Goal: Task Accomplishment & Management: Manage account settings

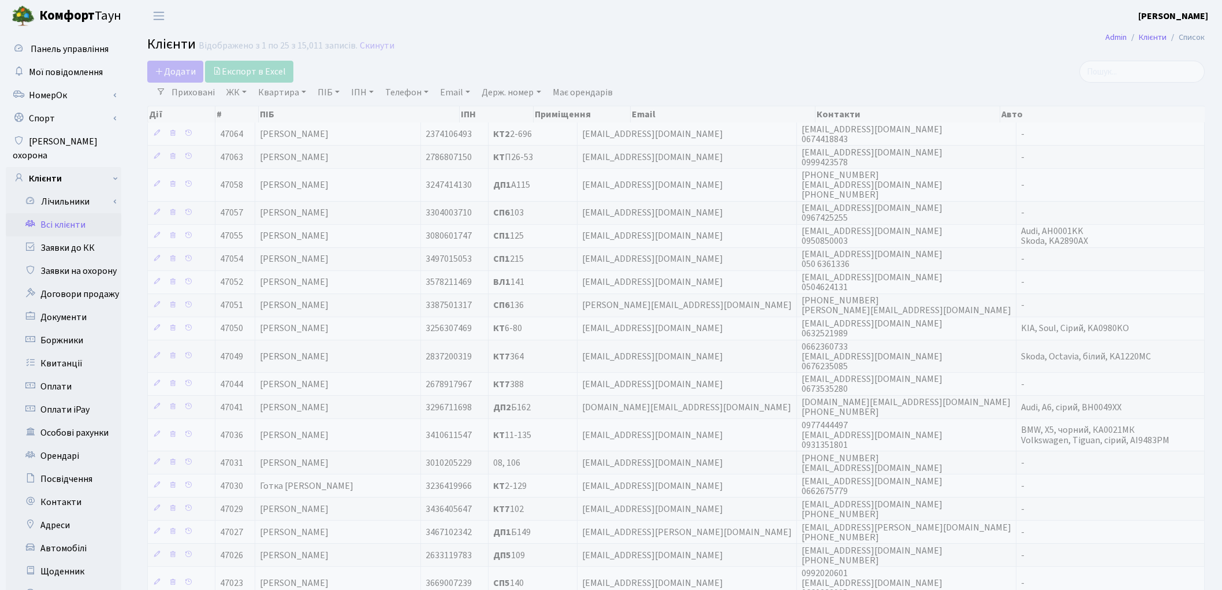
select select "25"
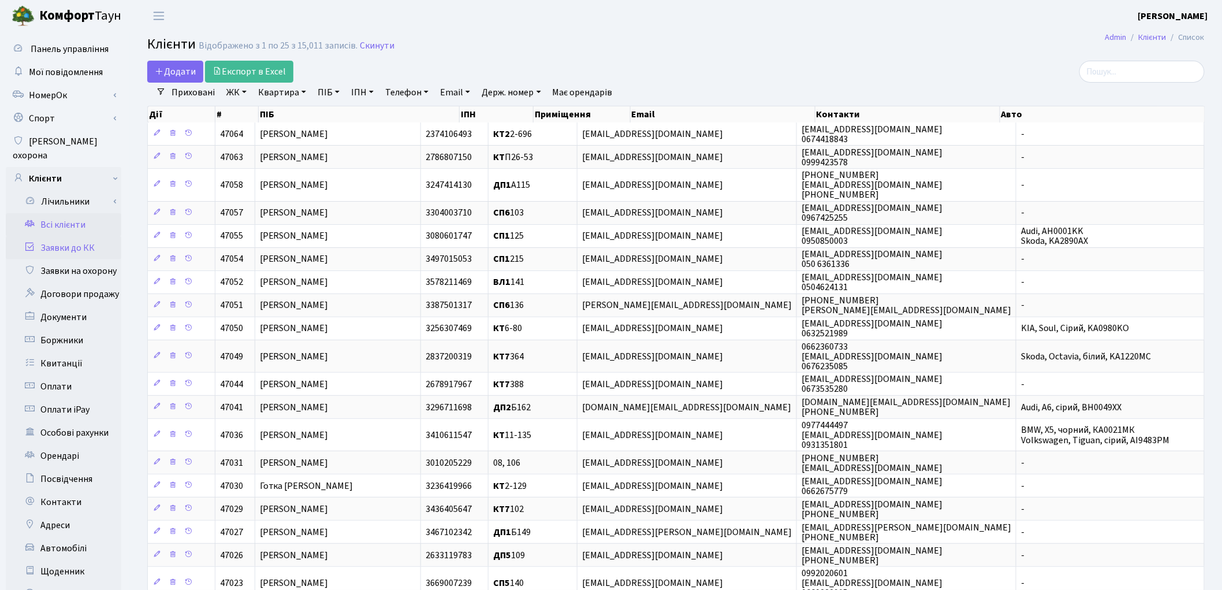
click at [72, 240] on link "Заявки до КК" at bounding box center [64, 247] width 116 height 23
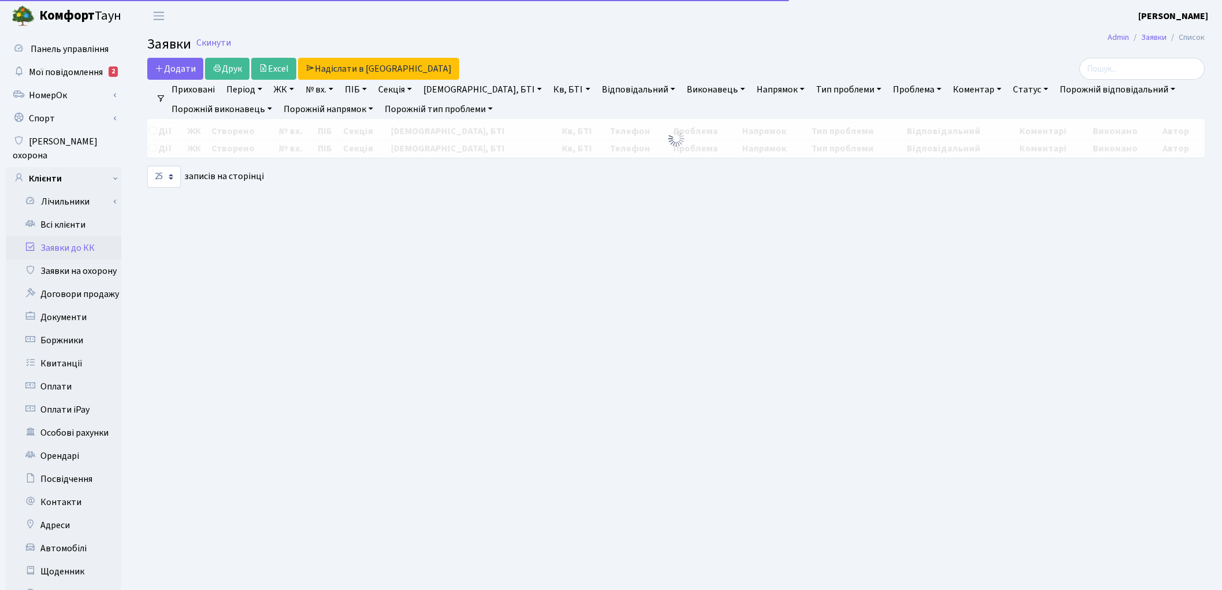
select select "25"
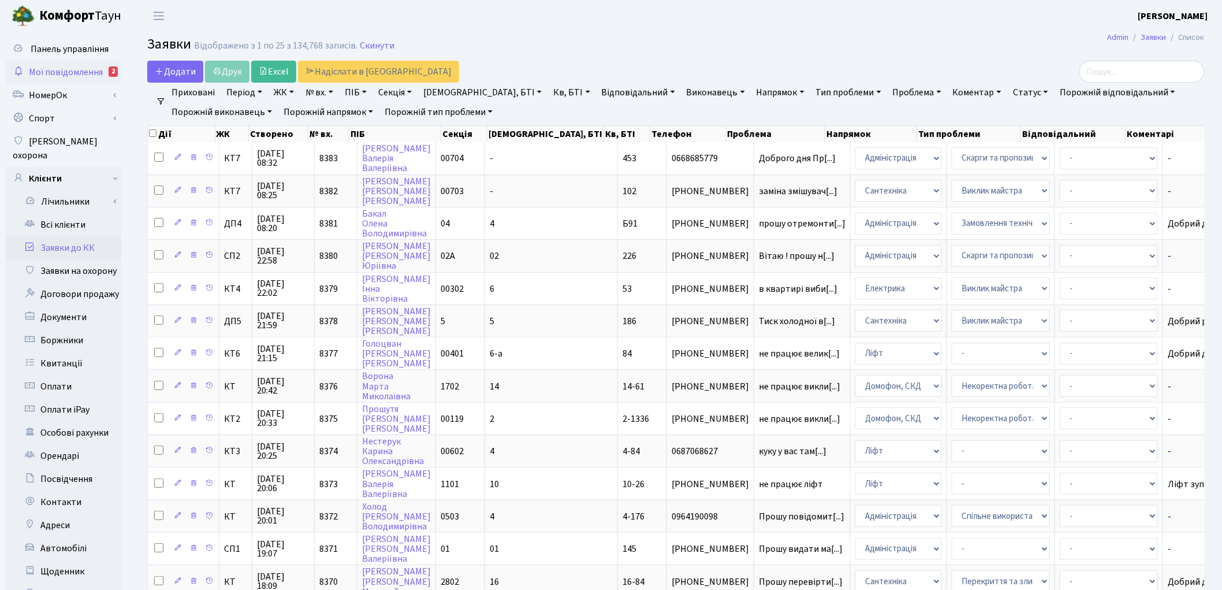
click at [54, 72] on span "Мої повідомлення" at bounding box center [66, 72] width 74 height 13
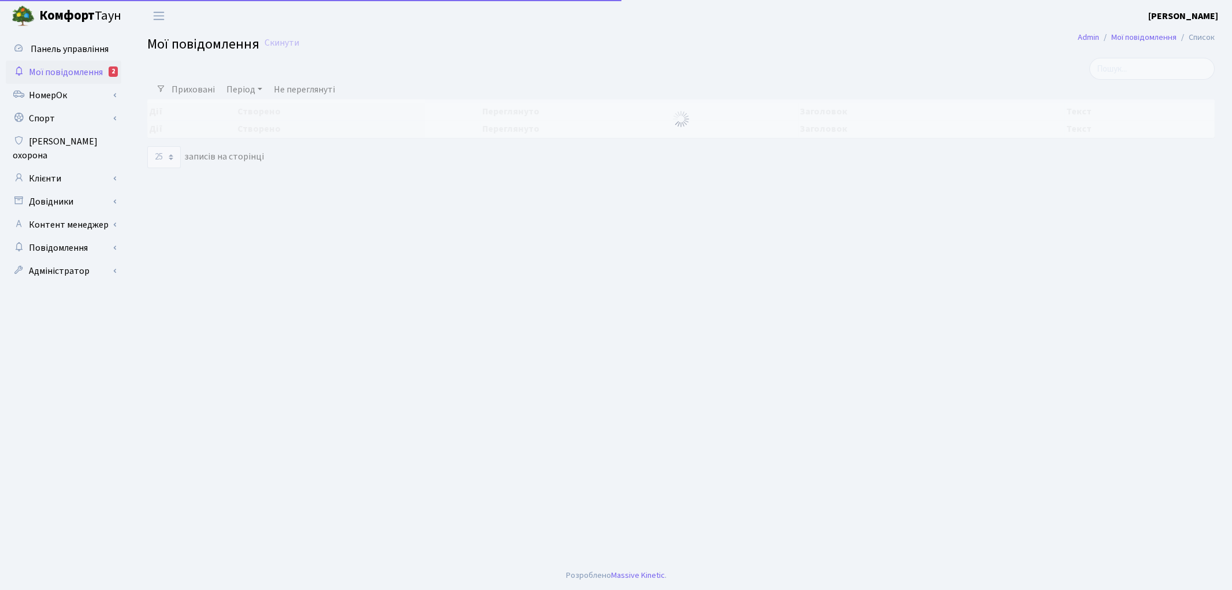
select select "25"
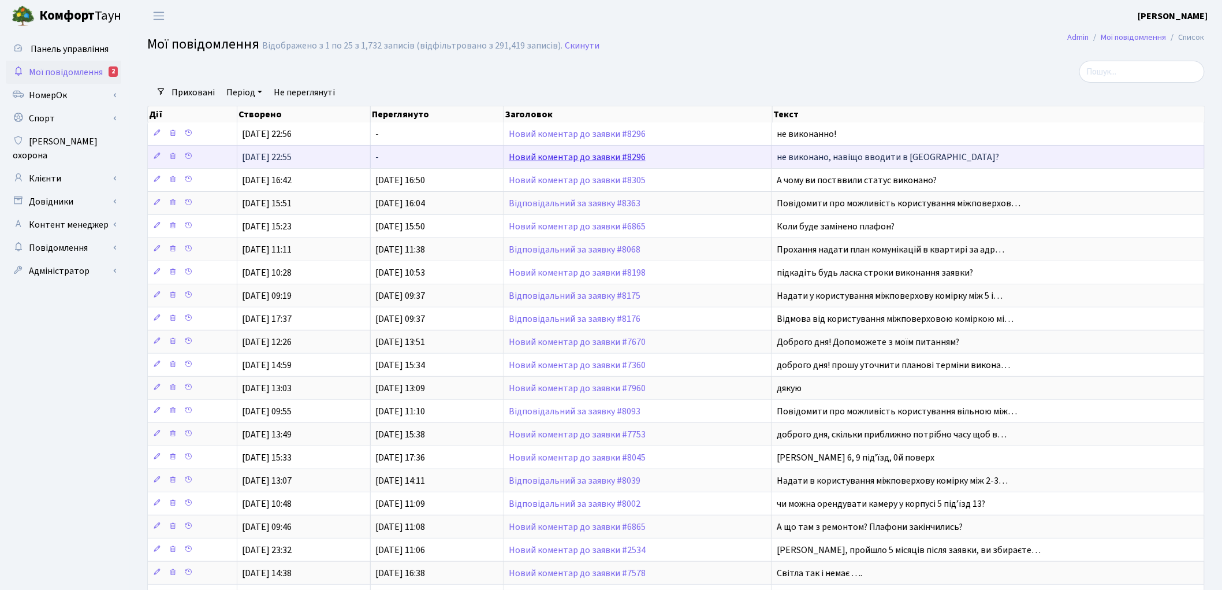
click at [536, 154] on link "Новий коментар до заявки #8296" at bounding box center [577, 157] width 137 height 13
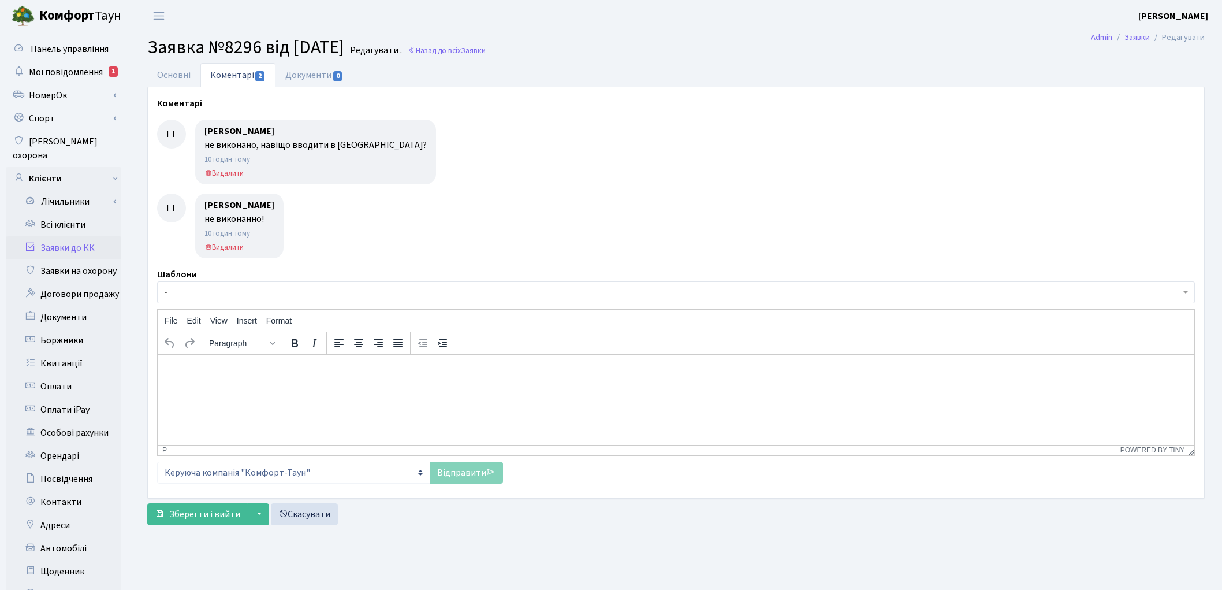
select select "4835"
select select "40"
click at [183, 77] on link "Основні" at bounding box center [173, 75] width 53 height 24
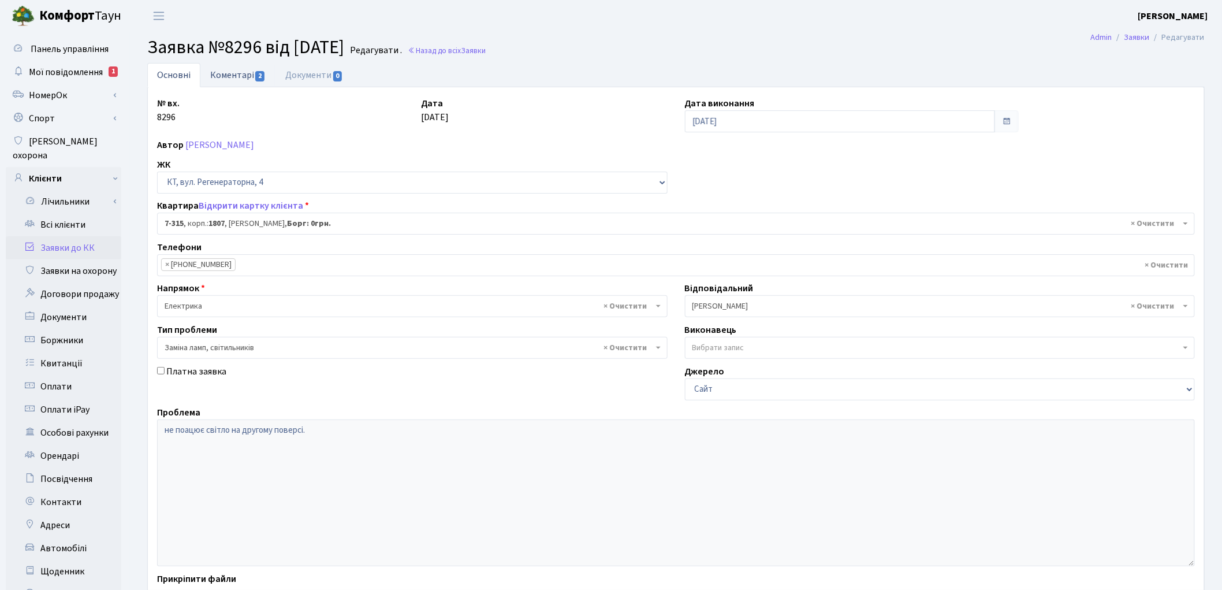
click at [233, 77] on link "Коментарі 2" at bounding box center [237, 75] width 75 height 24
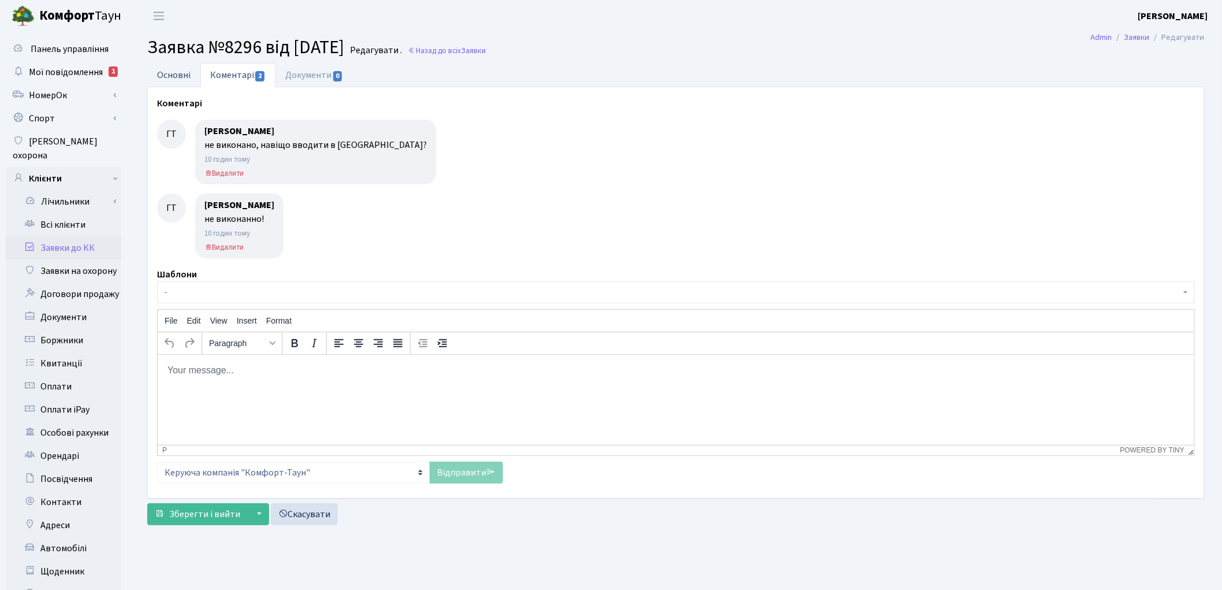
click at [172, 77] on link "Основні" at bounding box center [173, 75] width 53 height 24
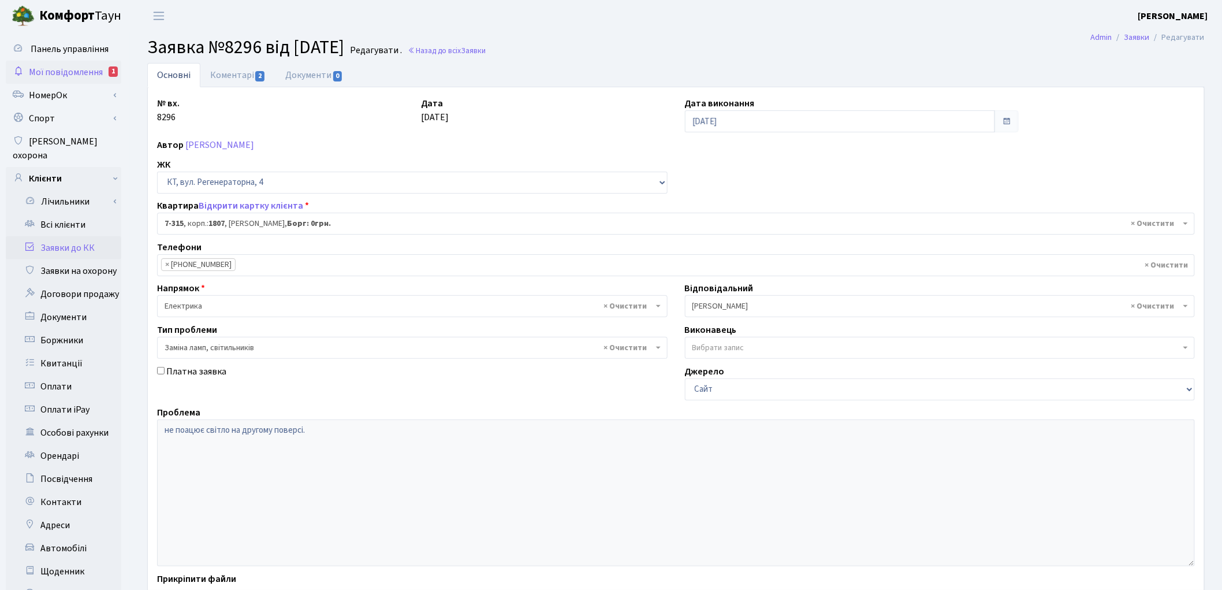
click at [47, 67] on span "Мої повідомлення" at bounding box center [66, 72] width 74 height 13
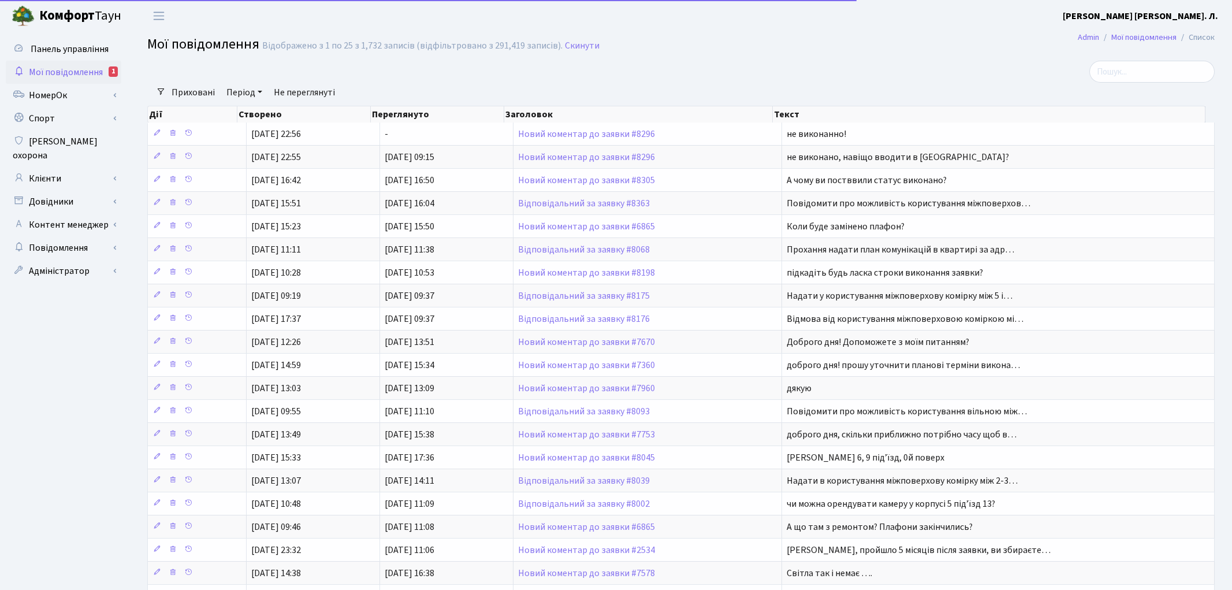
select select "25"
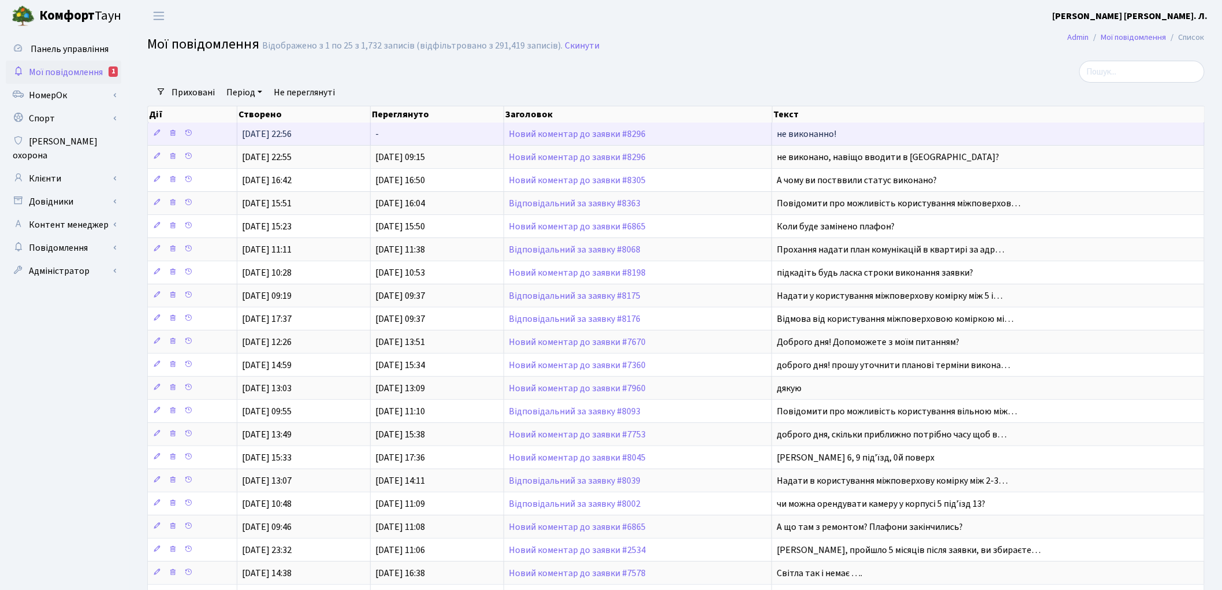
click at [546, 139] on td "Новий коментар до заявки #8296" at bounding box center [638, 133] width 269 height 23
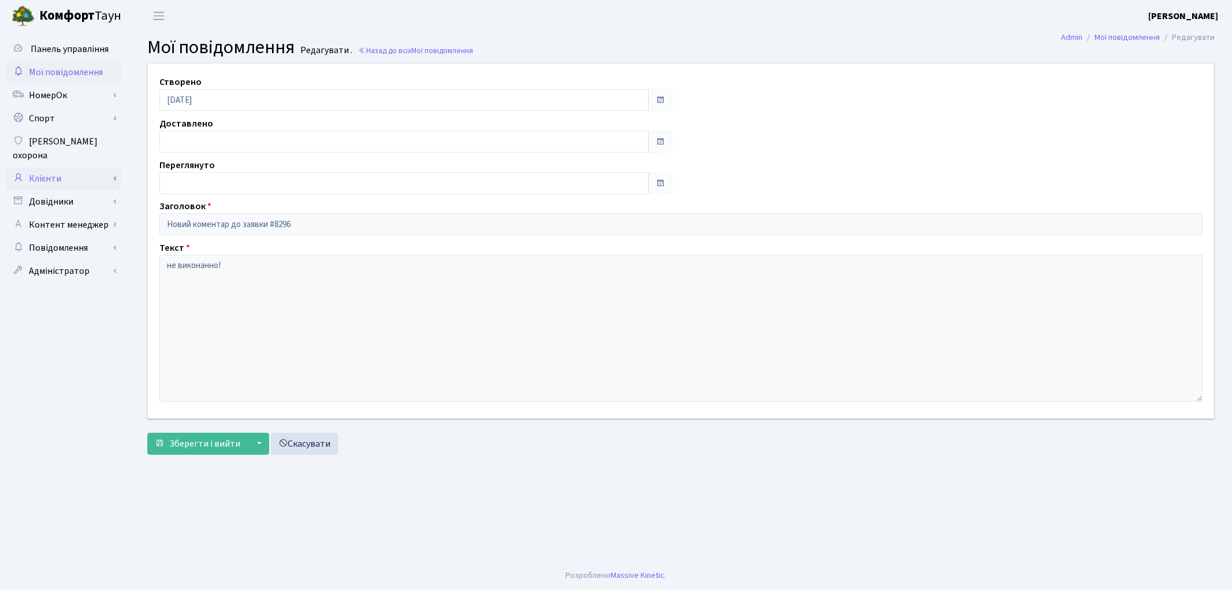
click at [72, 172] on link "Клієнти" at bounding box center [64, 178] width 116 height 23
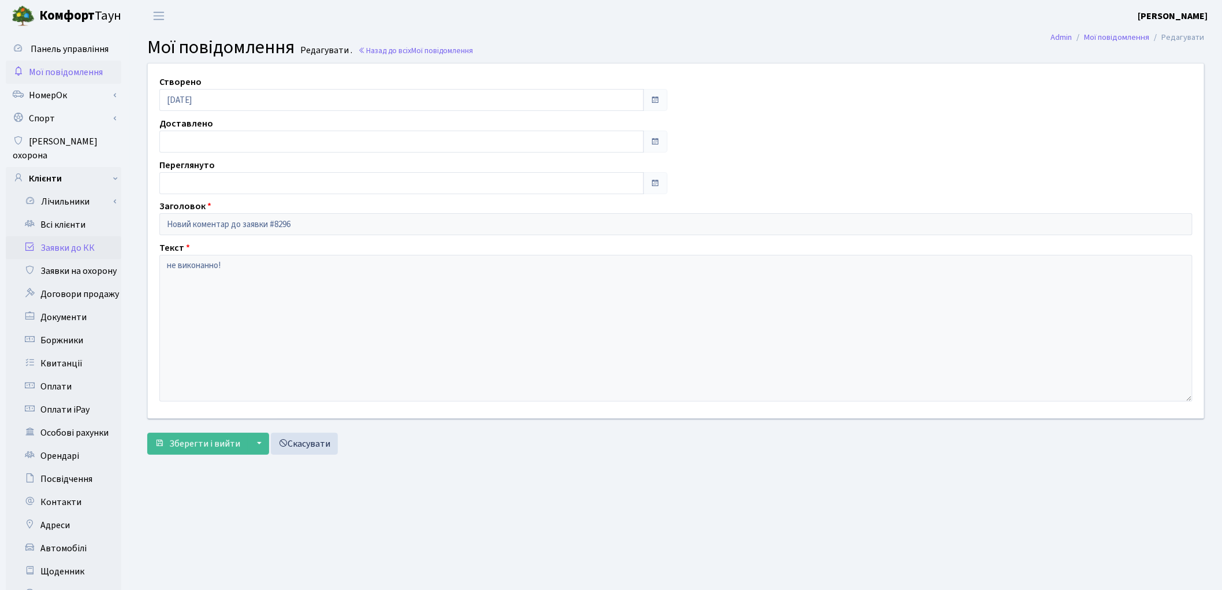
click at [77, 236] on link "Заявки до КК" at bounding box center [64, 247] width 116 height 23
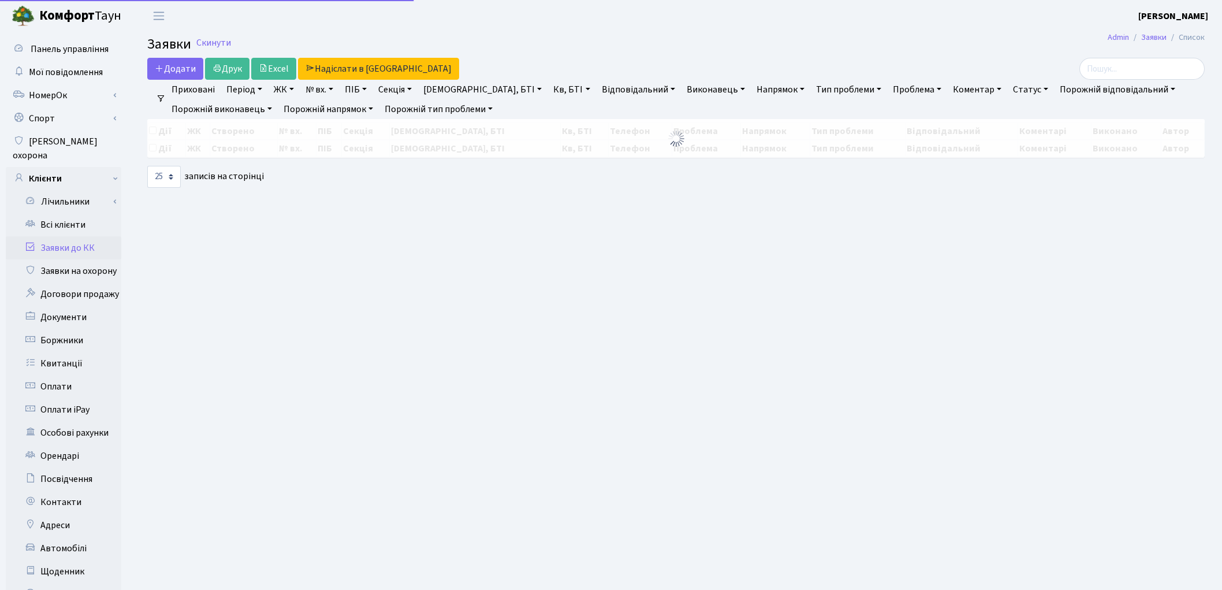
select select "25"
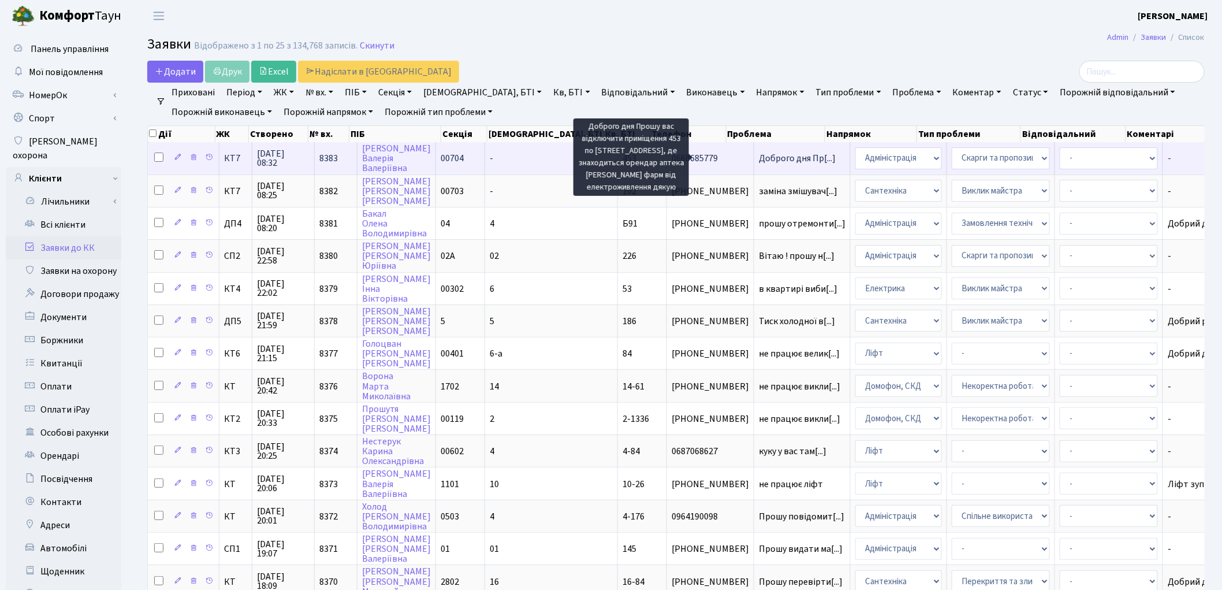
click at [759, 158] on span "Доброго дня Пр[...]" at bounding box center [797, 158] width 77 height 13
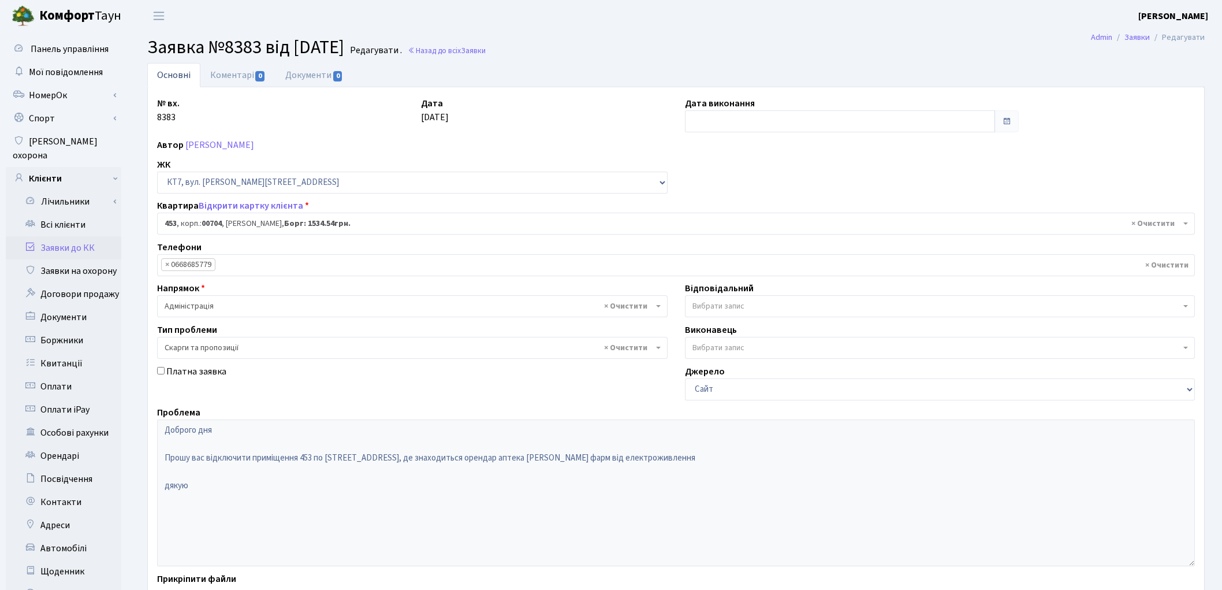
select select "18523"
select select "55"
click at [235, 202] on link "Відкрити картку клієнта" at bounding box center [251, 205] width 105 height 13
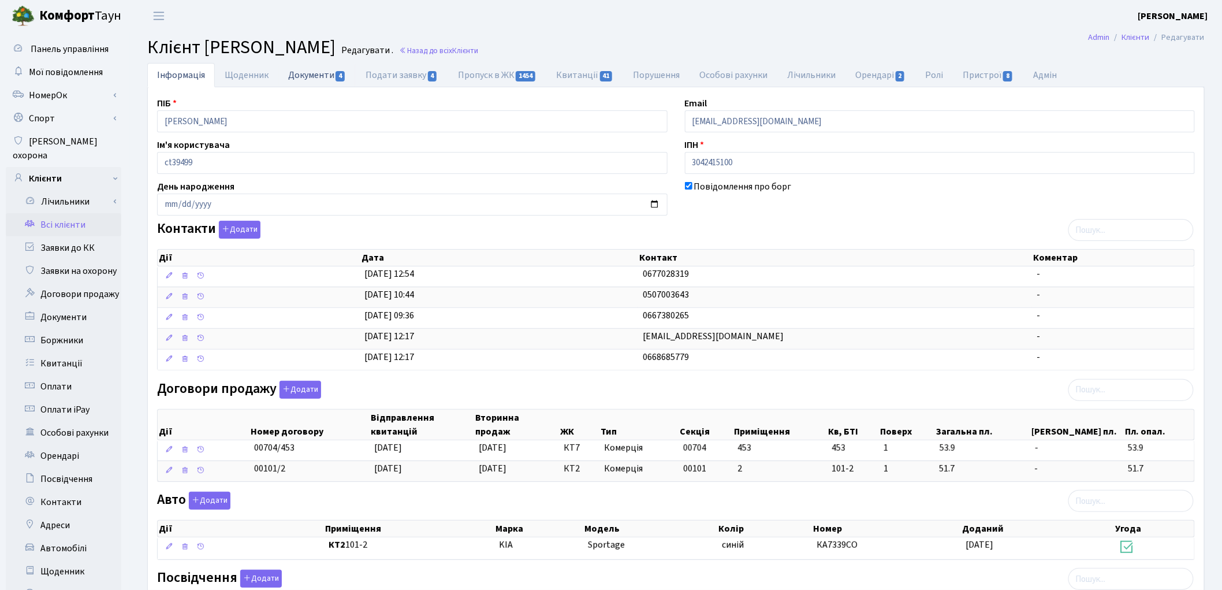
click at [307, 73] on link "Документи 4" at bounding box center [316, 75] width 77 height 24
select select "25"
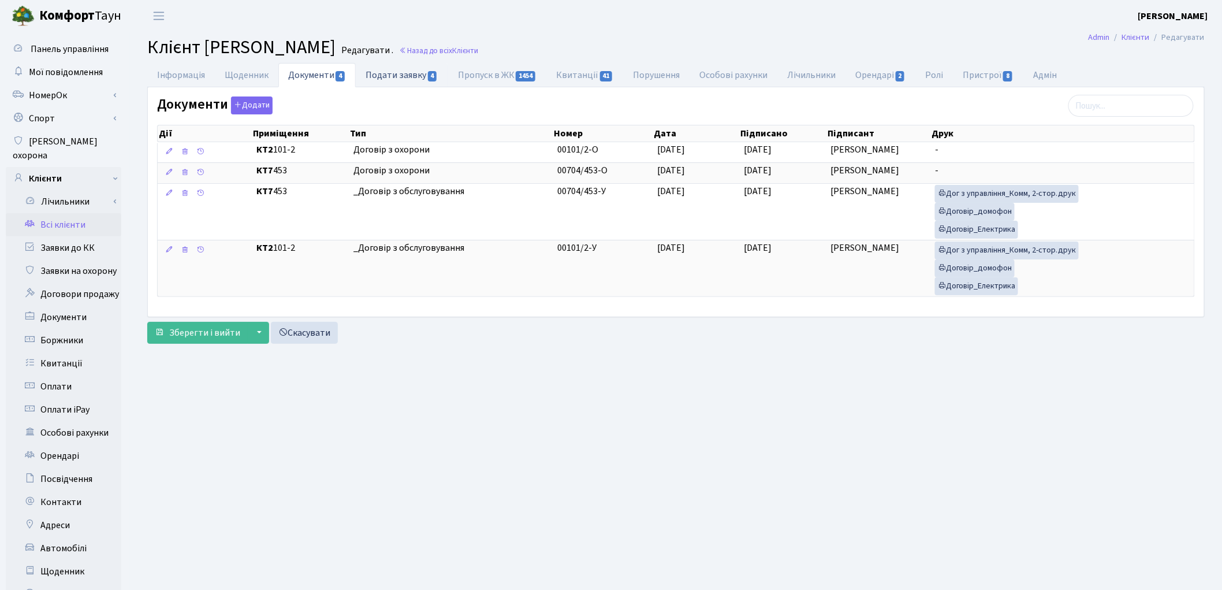
click at [384, 74] on link "Подати заявку 4" at bounding box center [402, 75] width 92 height 24
select select "25"
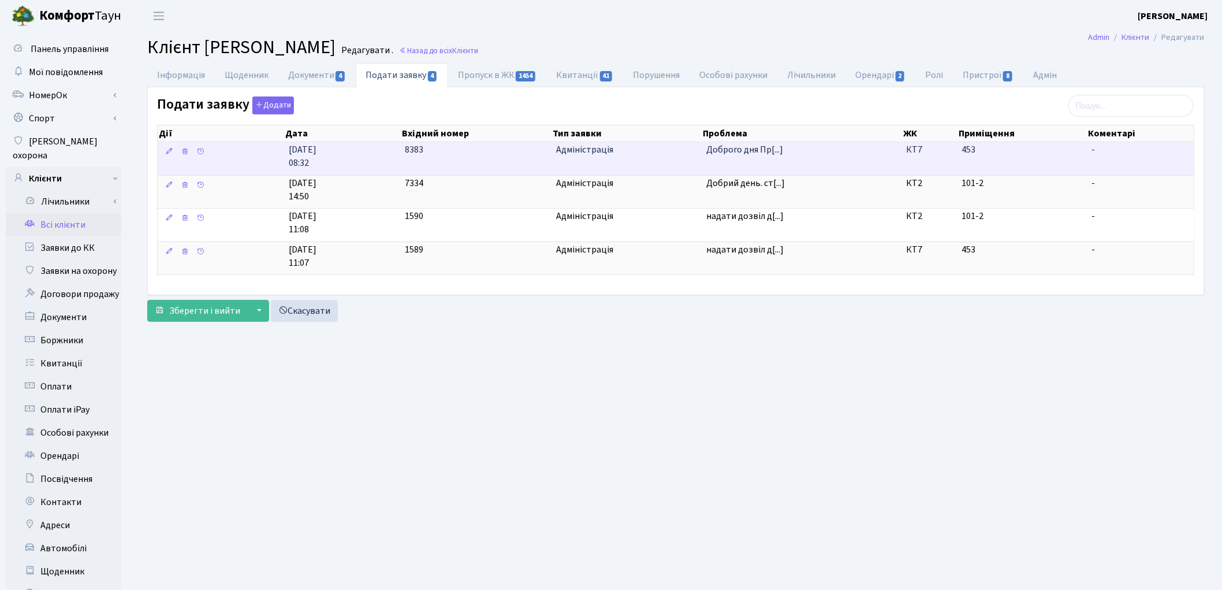
click at [751, 163] on td "Доброго дня Пр[...]" at bounding box center [802, 158] width 200 height 33
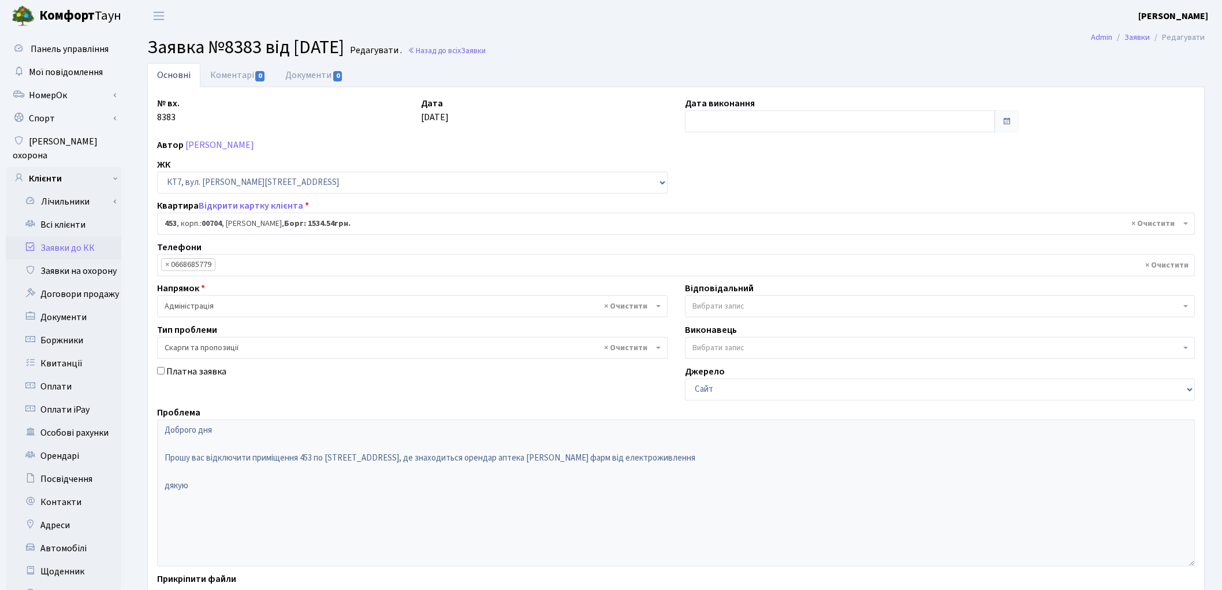
select select "18523"
select select "55"
click at [248, 74] on link "Коментарі 0" at bounding box center [237, 75] width 75 height 24
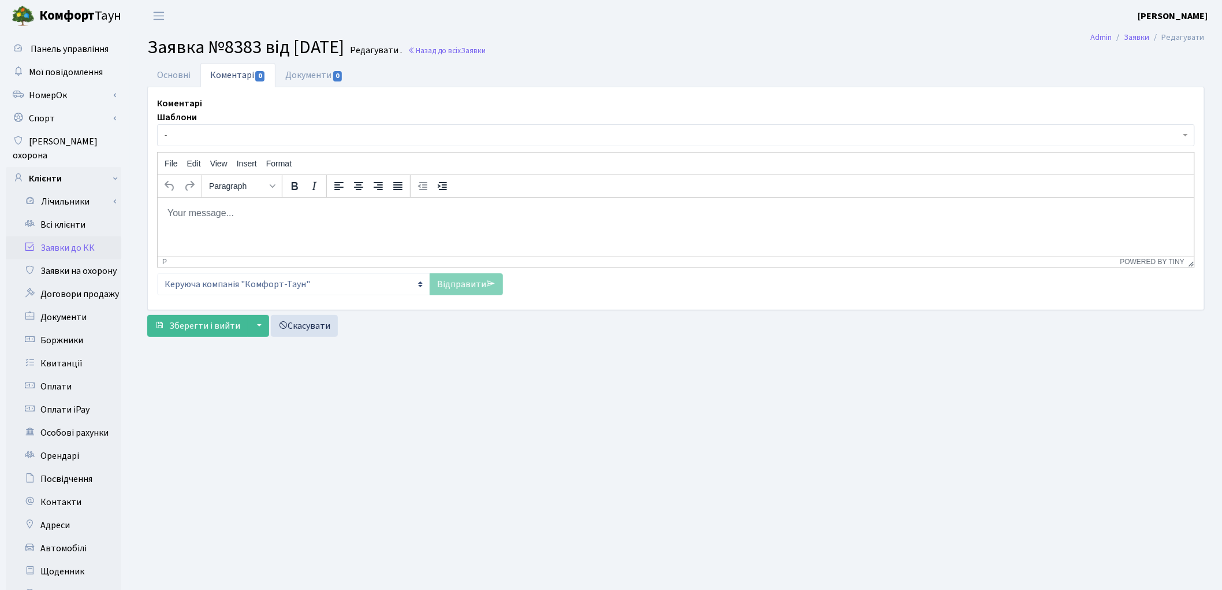
click at [258, 228] on html at bounding box center [675, 212] width 1037 height 31
click at [475, 279] on link "Відправити" at bounding box center [466, 284] width 73 height 22
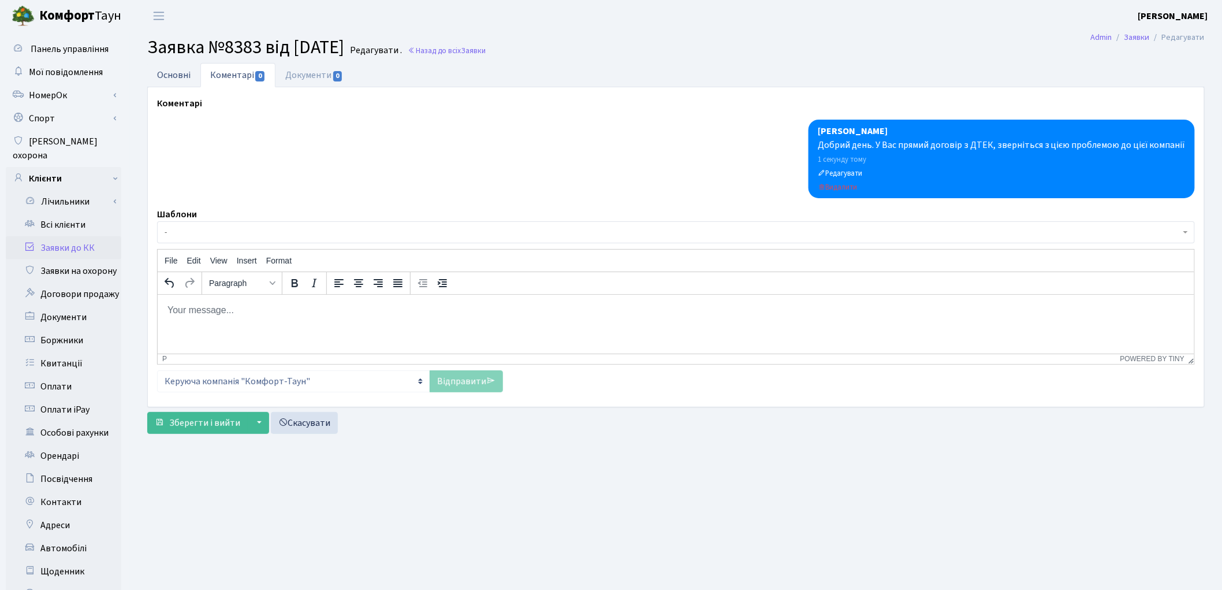
click at [158, 73] on link "Основні" at bounding box center [173, 75] width 53 height 24
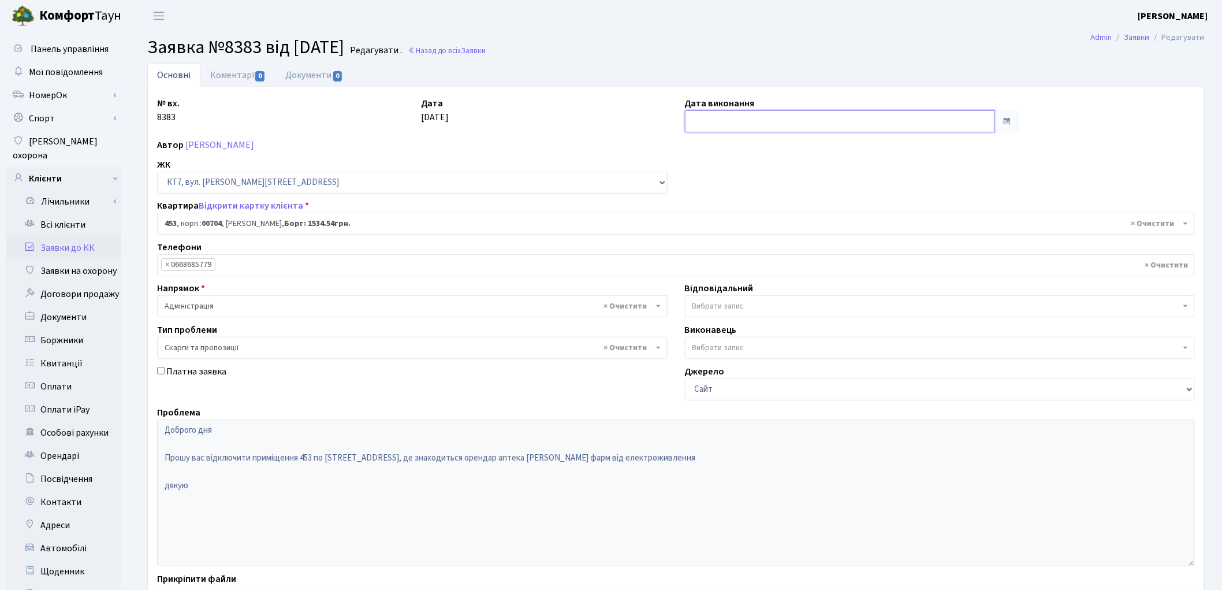
click at [723, 118] on input "text" at bounding box center [840, 121] width 311 height 22
click at [771, 250] on td "26" at bounding box center [765, 249] width 17 height 17
type input "[DATE]"
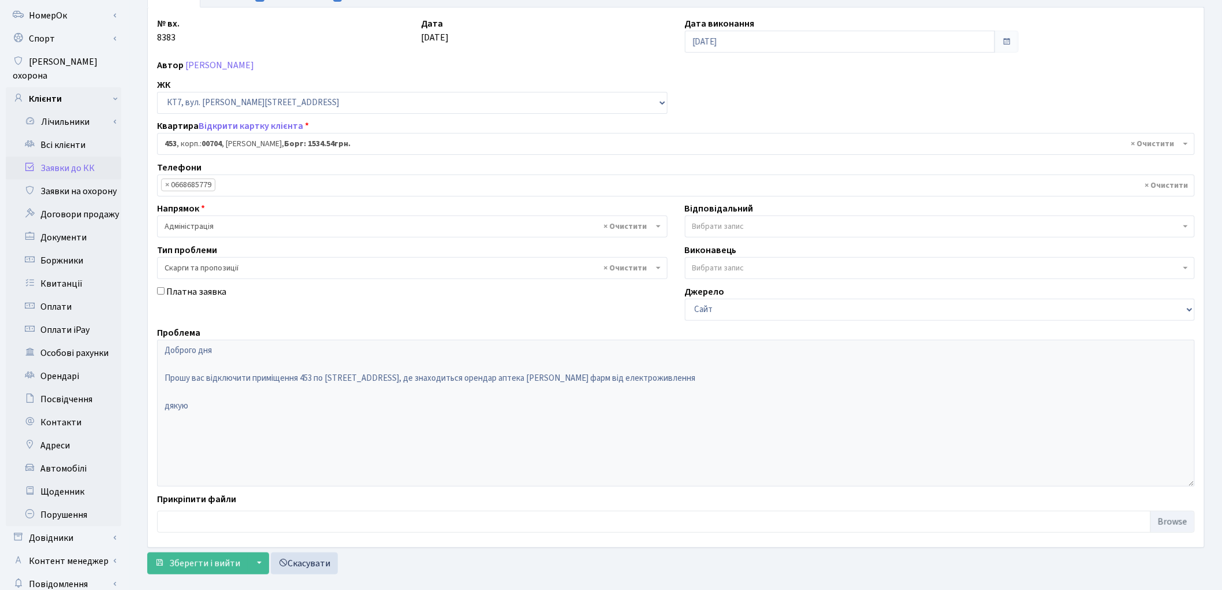
scroll to position [129, 0]
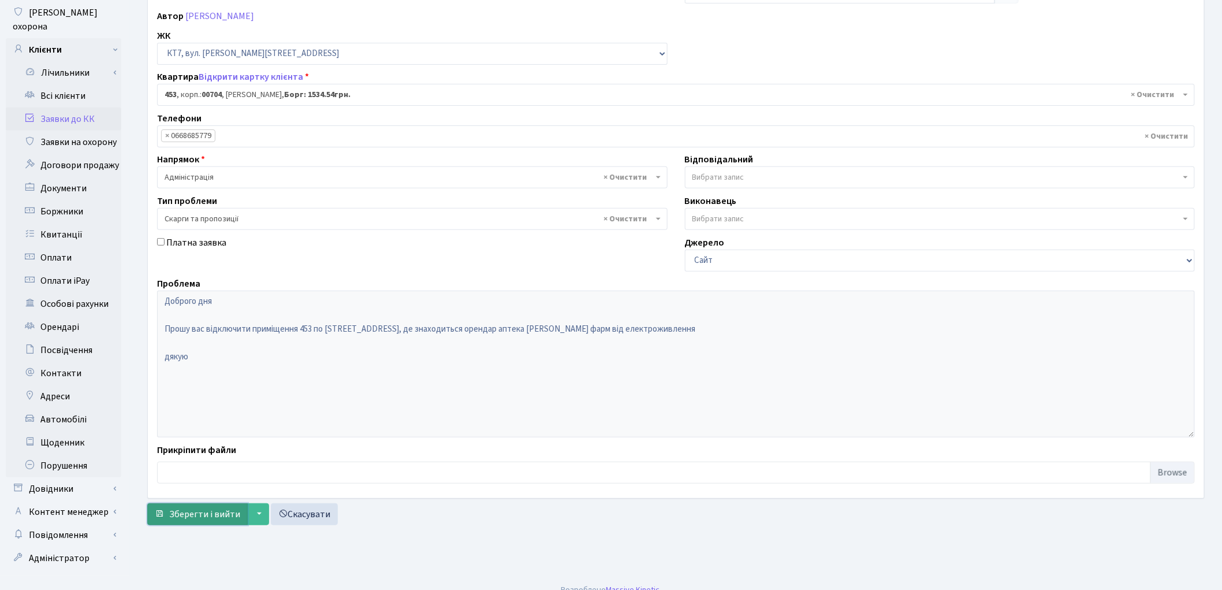
click at [209, 511] on span "Зберегти і вийти" at bounding box center [204, 514] width 71 height 13
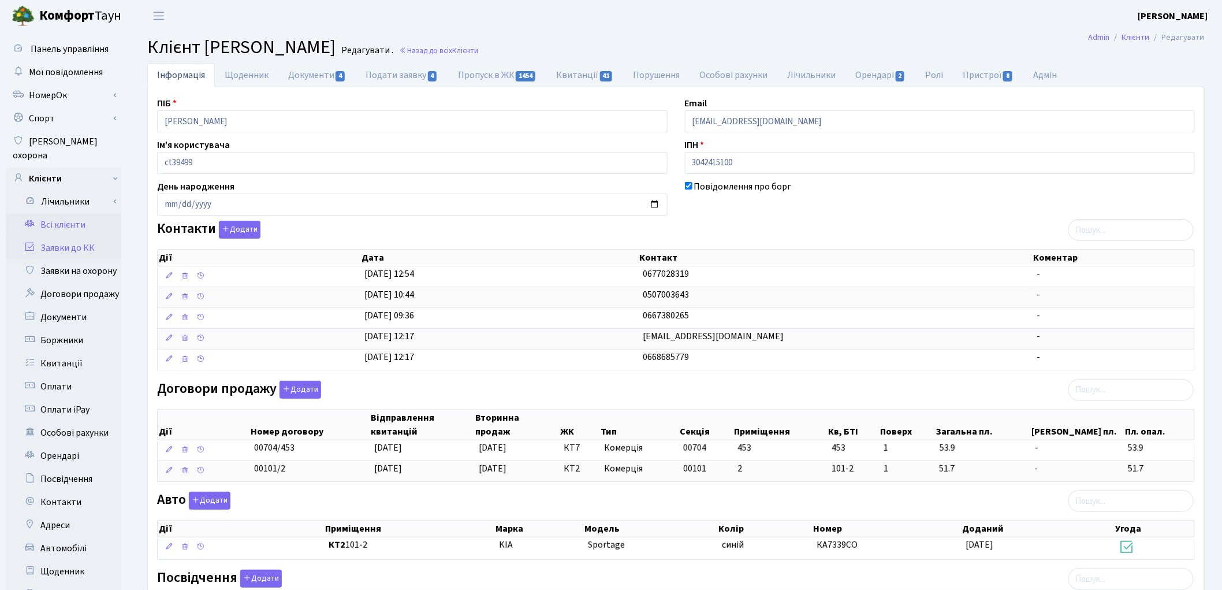
click at [77, 236] on link "Заявки до КК" at bounding box center [64, 247] width 116 height 23
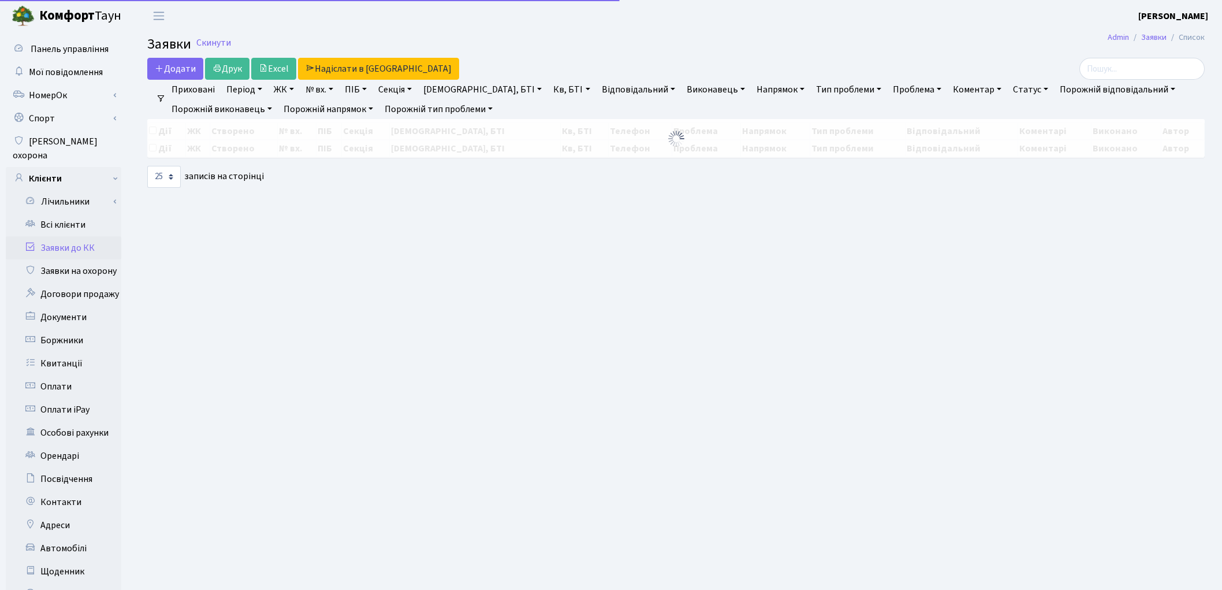
select select "25"
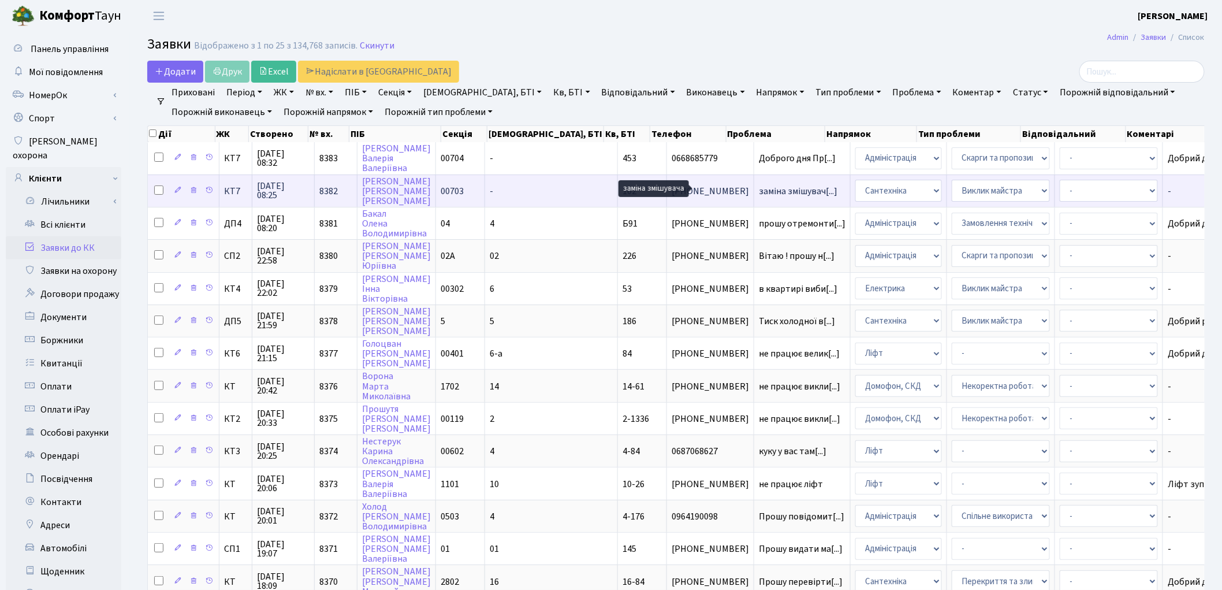
click at [759, 188] on span "заміна змішувач[...]" at bounding box center [798, 191] width 79 height 13
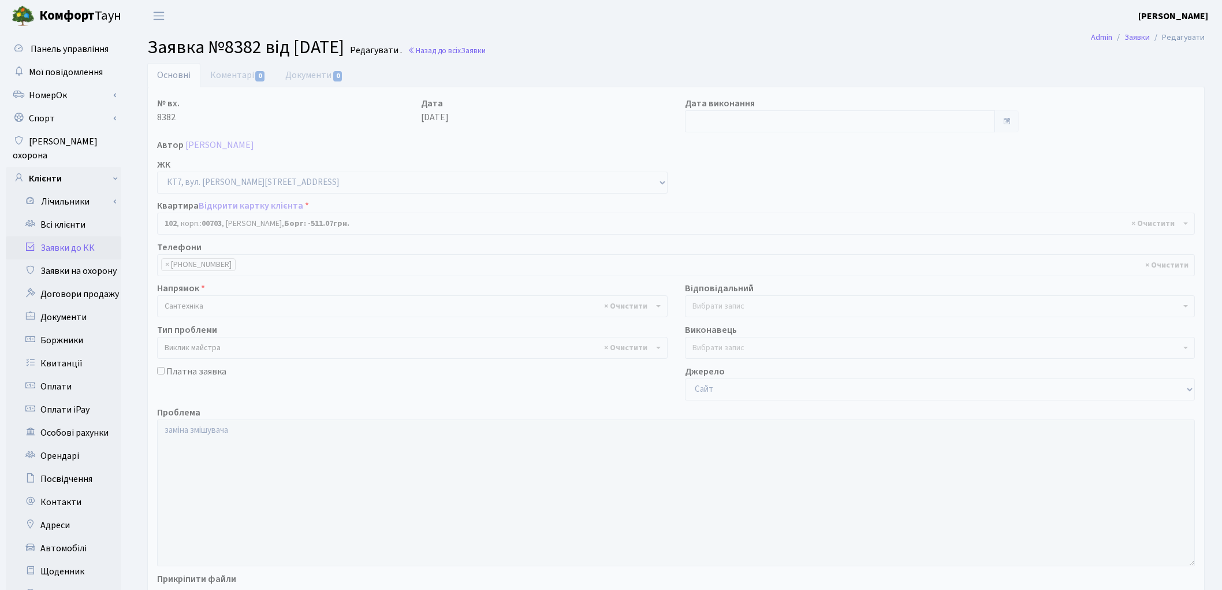
select select "18502"
select select "29"
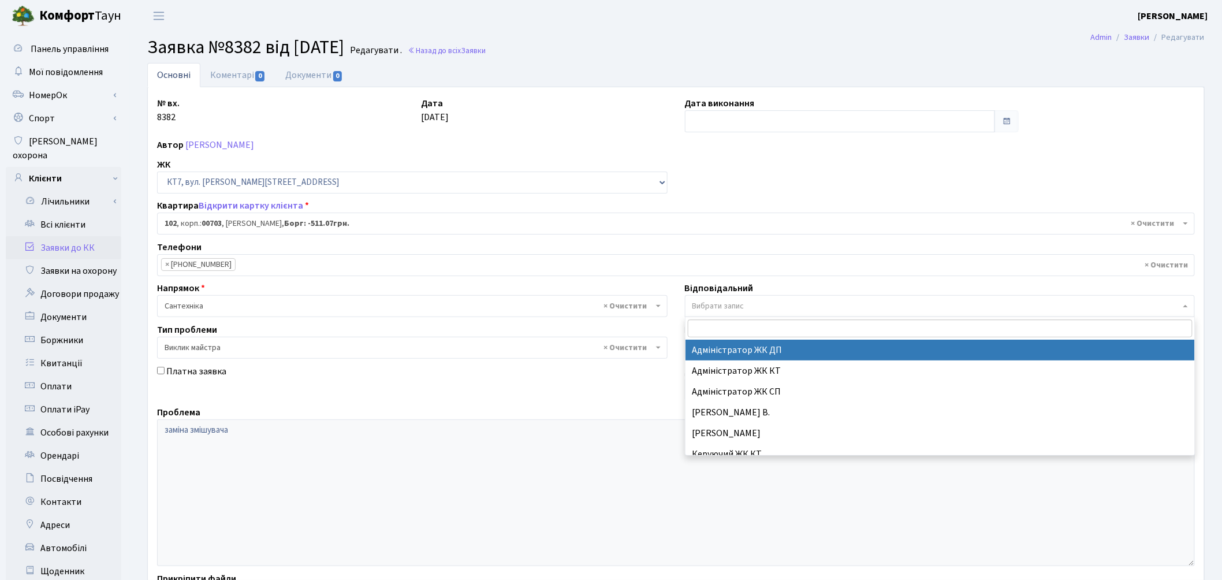
click at [702, 303] on span "Вибрати запис" at bounding box center [719, 306] width 52 height 12
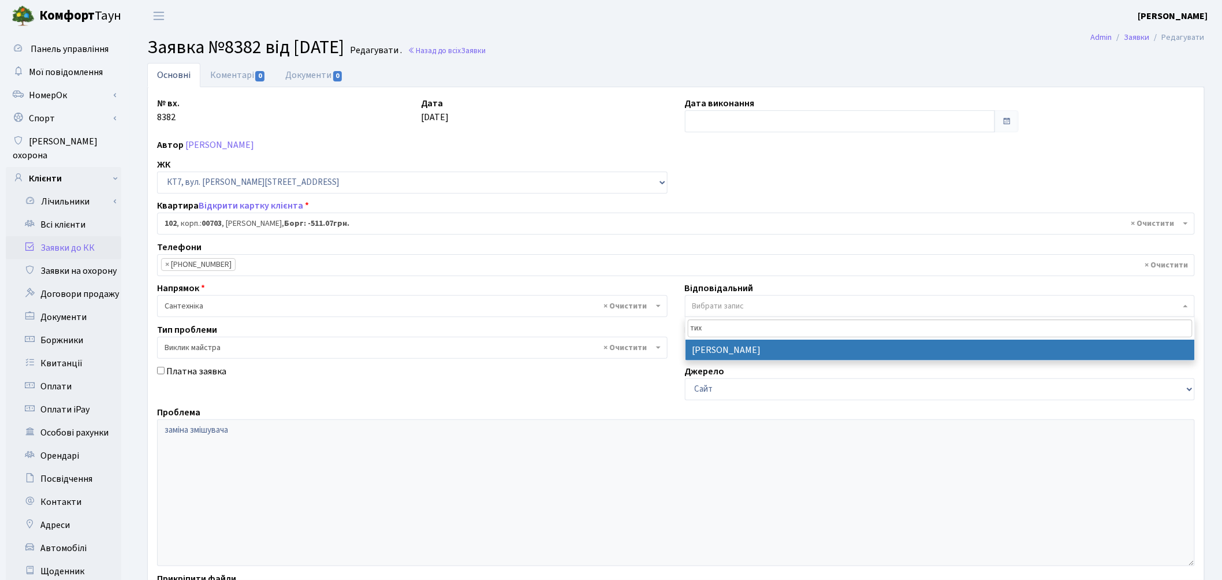
type input "тих"
select select "67"
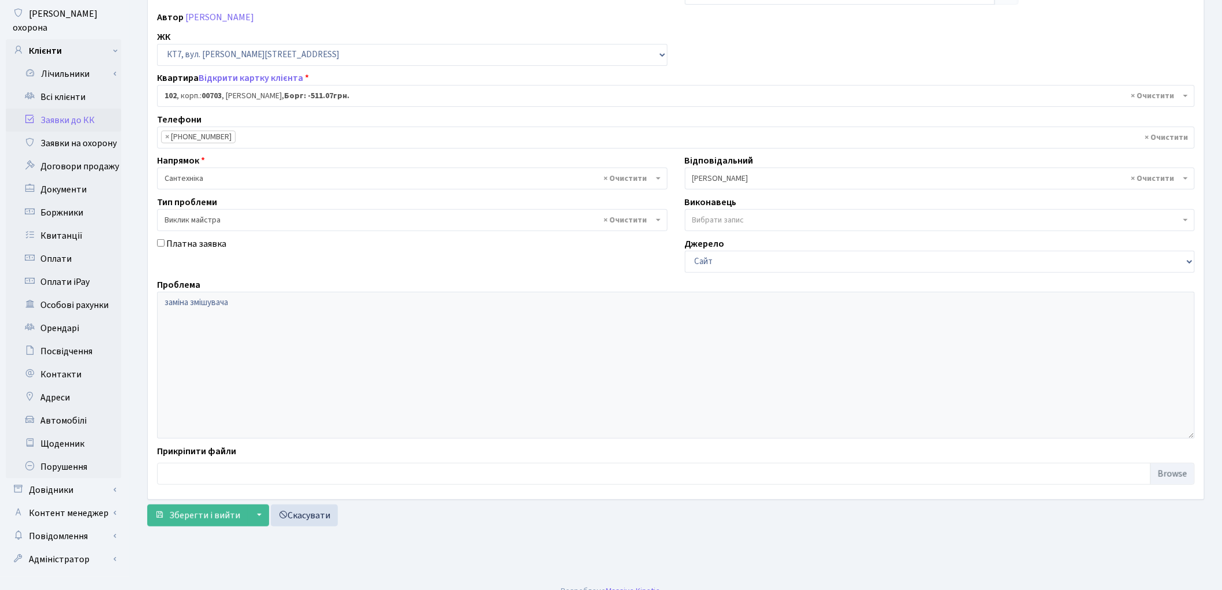
scroll to position [129, 0]
click at [197, 513] on span "Зберегти і вийти" at bounding box center [204, 514] width 71 height 13
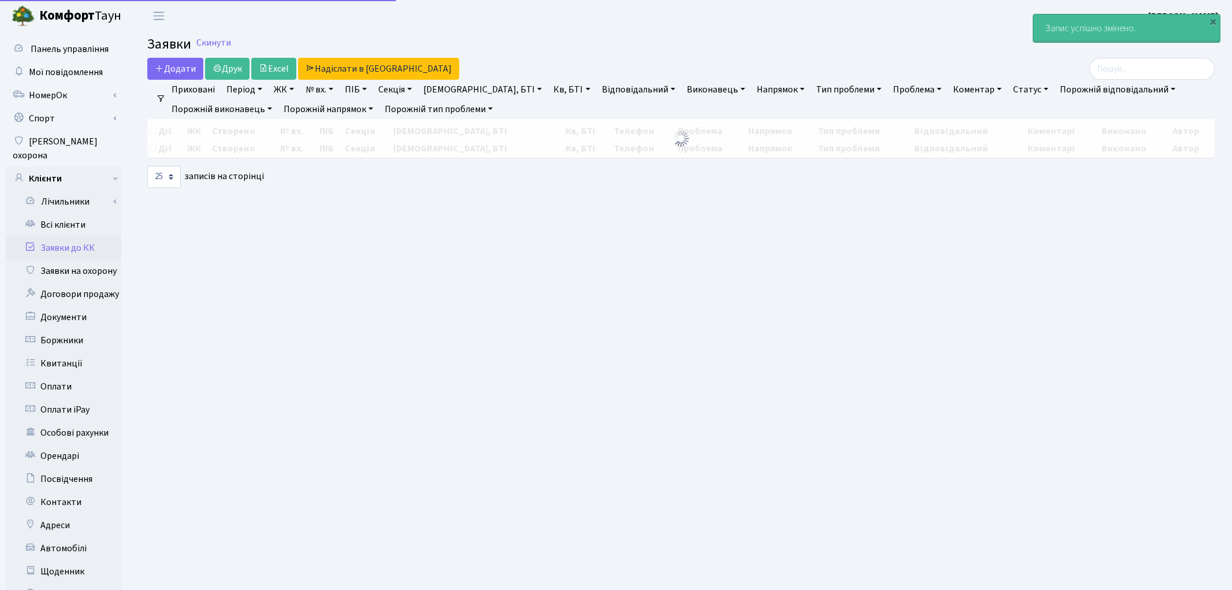
select select "25"
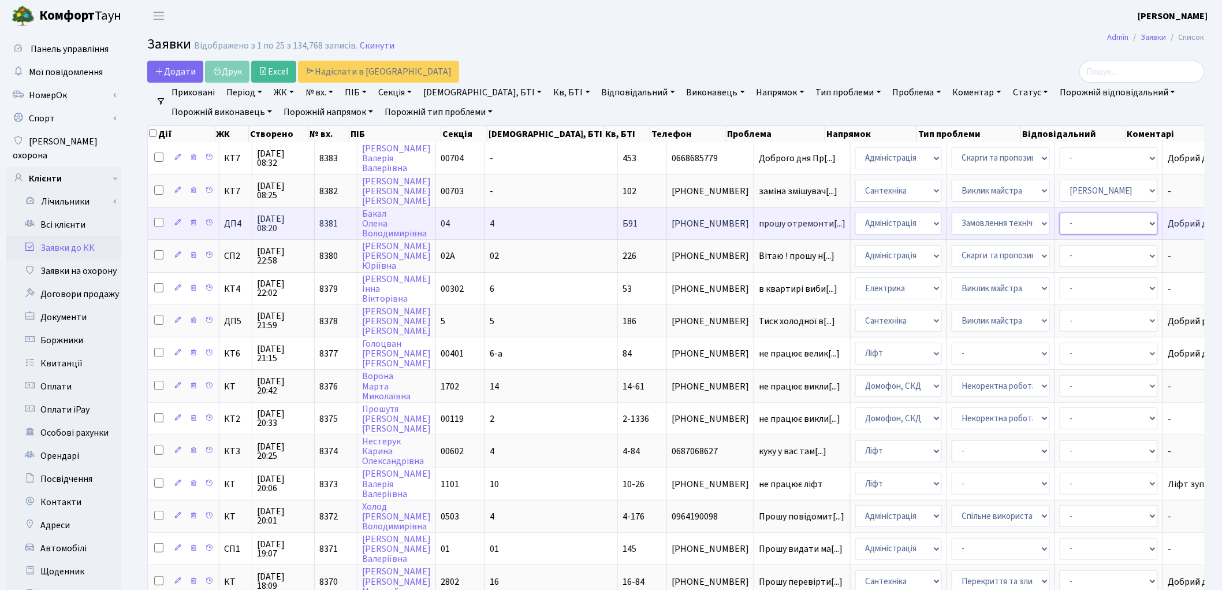
click at [1060, 224] on select "- Адміністратор ЖК ДП Адміністратор ЖК КТ Адміністратор ЖК СП [PERSON_NAME] [PE…" at bounding box center [1109, 224] width 98 height 22
select select "94"
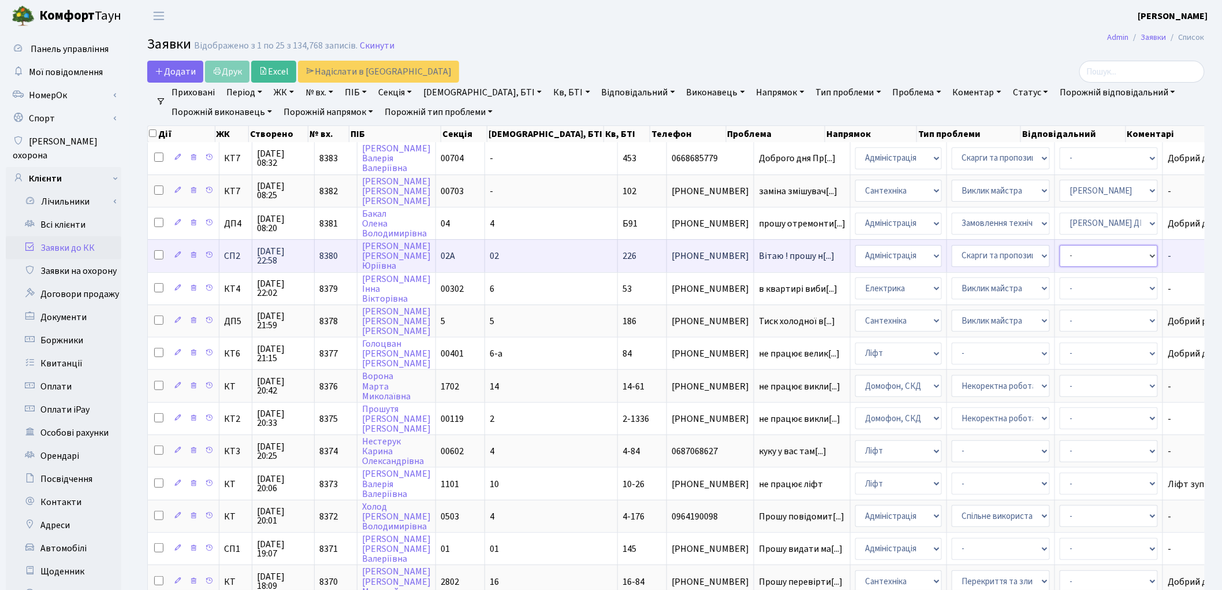
click at [1060, 249] on select "- Адміністратор ЖК ДП Адміністратор ЖК КТ Адміністратор ЖК СП [PERSON_NAME] [PE…" at bounding box center [1109, 256] width 98 height 22
select select "85"
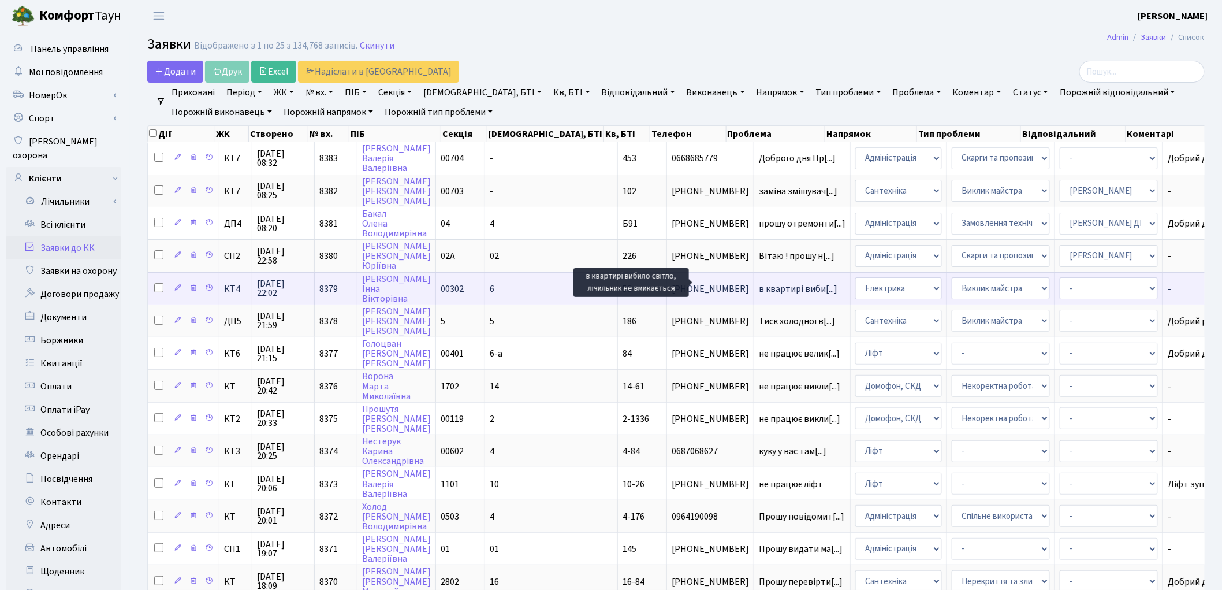
click at [759, 286] on span "в квартирі виби[...]" at bounding box center [798, 289] width 79 height 13
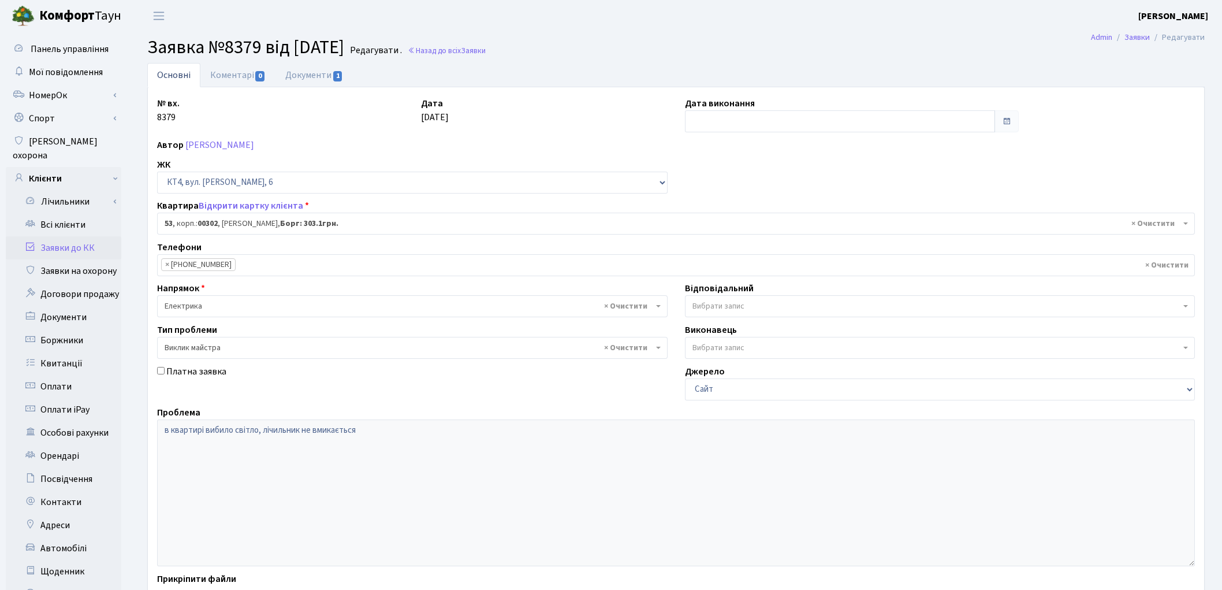
select select "16782"
select select "29"
click at [250, 207] on link "Відкрити картку клієнта" at bounding box center [251, 205] width 105 height 13
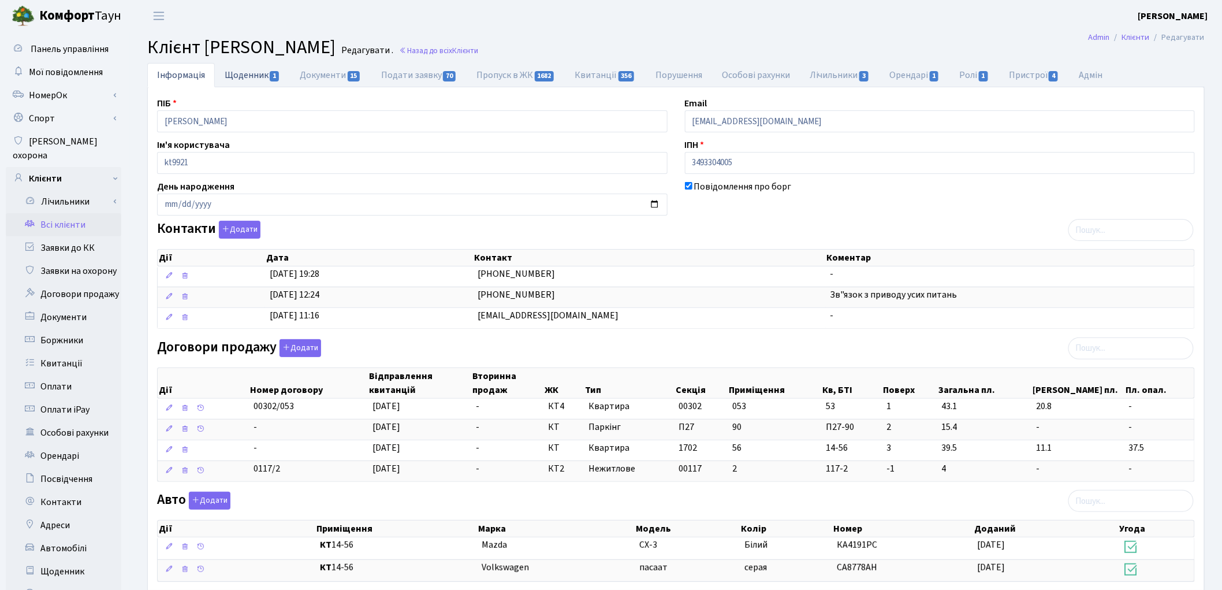
click at [258, 72] on link "Щоденник 1" at bounding box center [252, 75] width 75 height 24
select select "25"
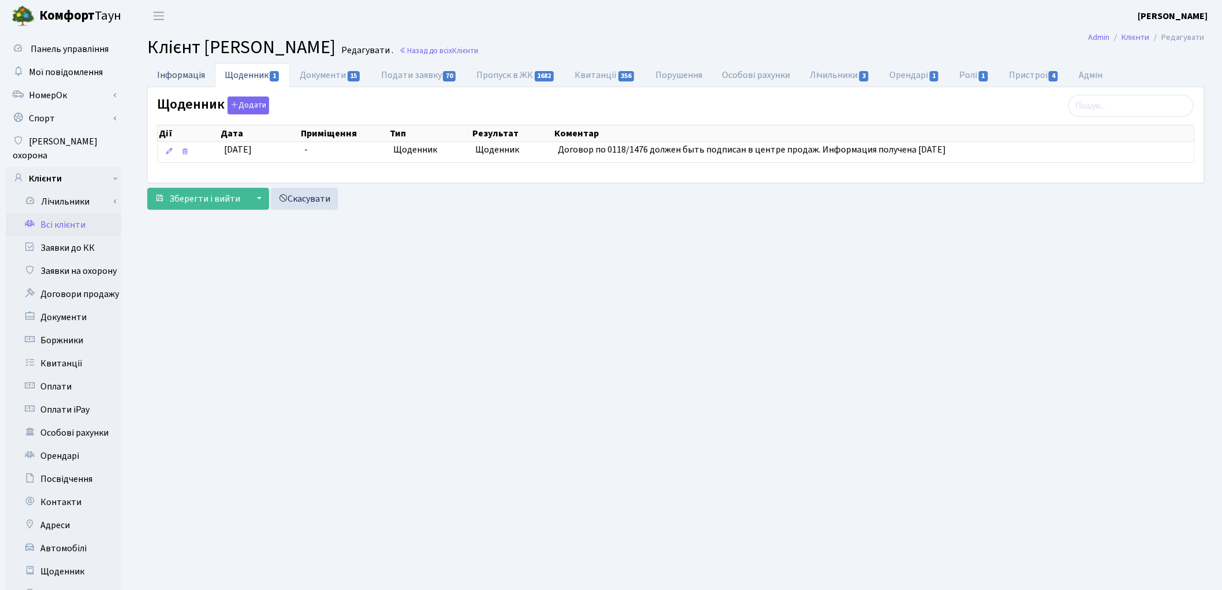
click at [172, 77] on link "Інформація" at bounding box center [181, 75] width 68 height 24
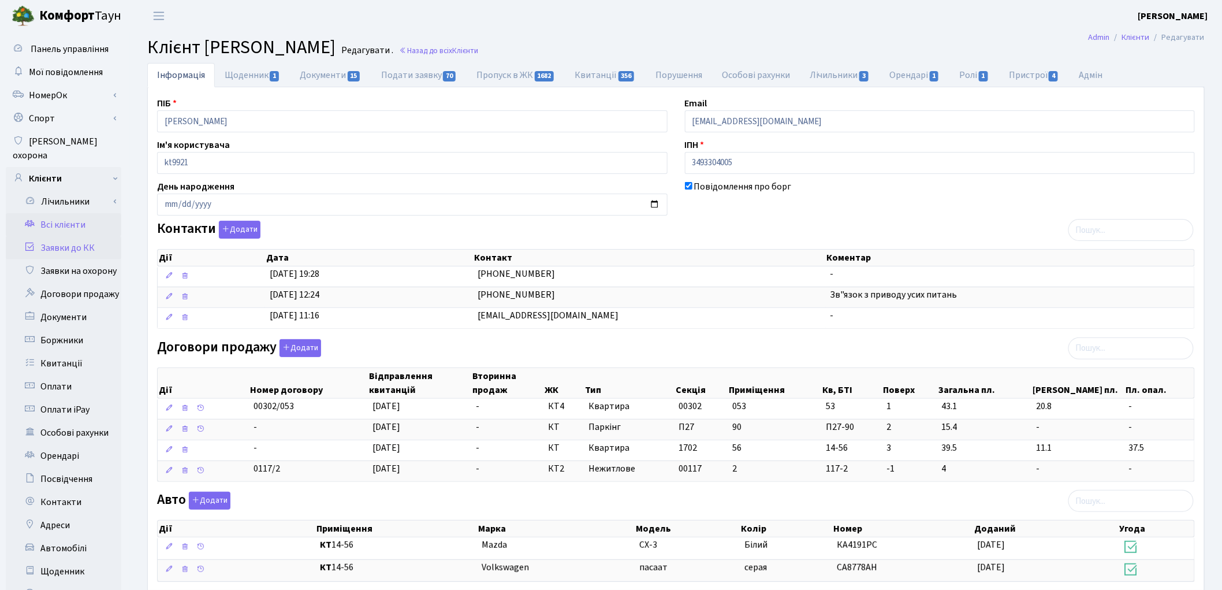
click at [90, 236] on link "Заявки до КК" at bounding box center [64, 247] width 116 height 23
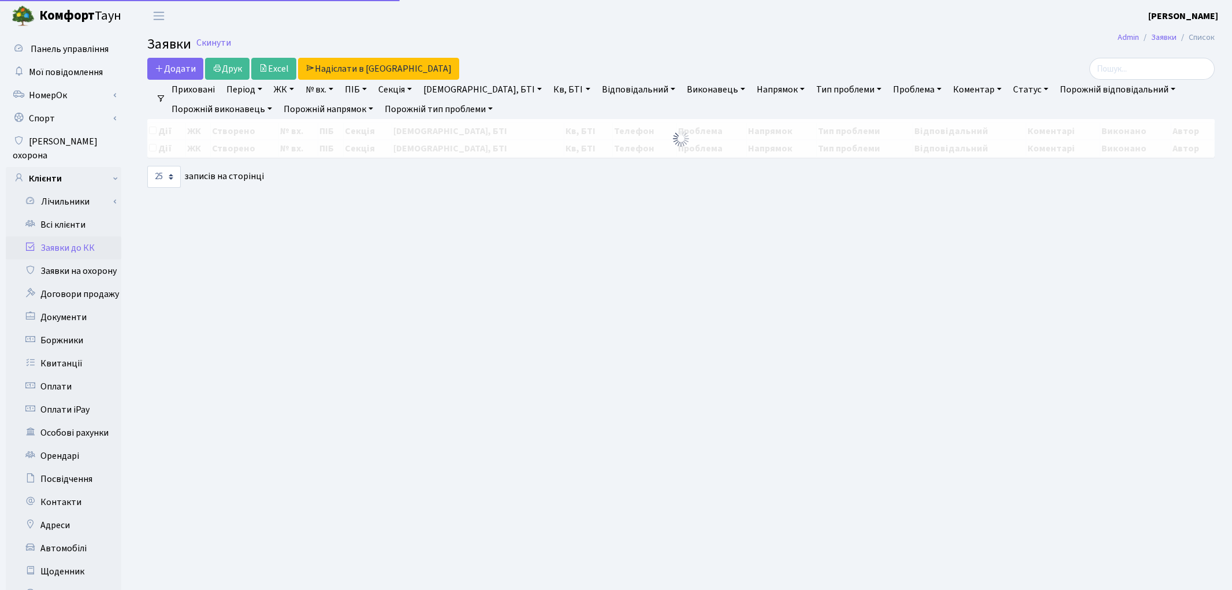
select select "25"
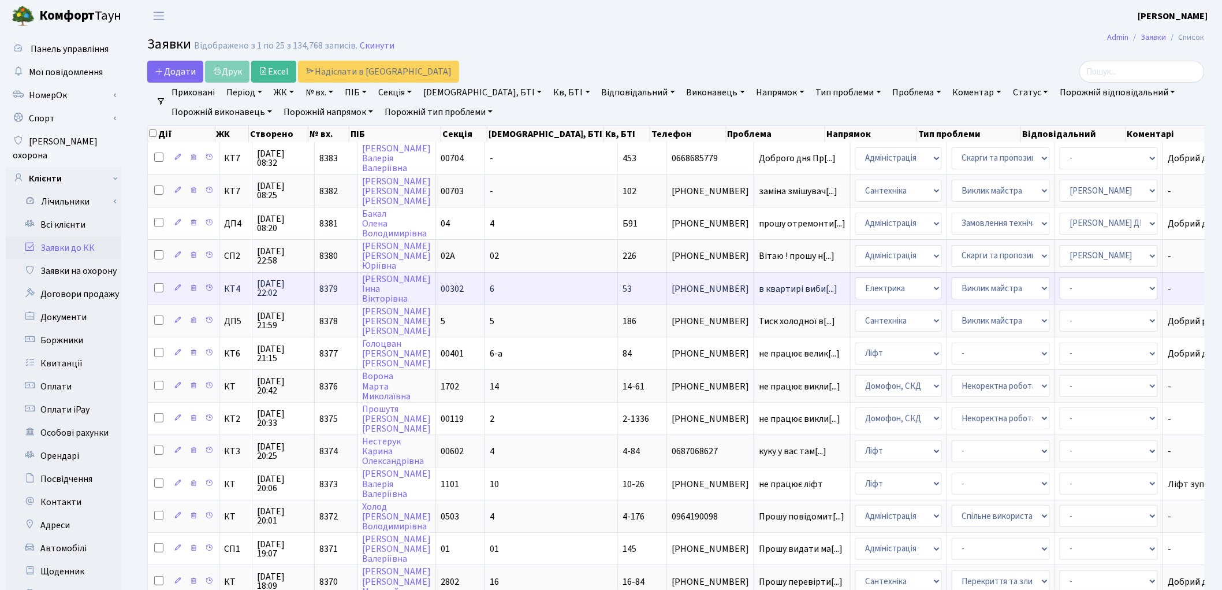
click at [755, 292] on td "в квартирі виби[...]" at bounding box center [803, 288] width 96 height 32
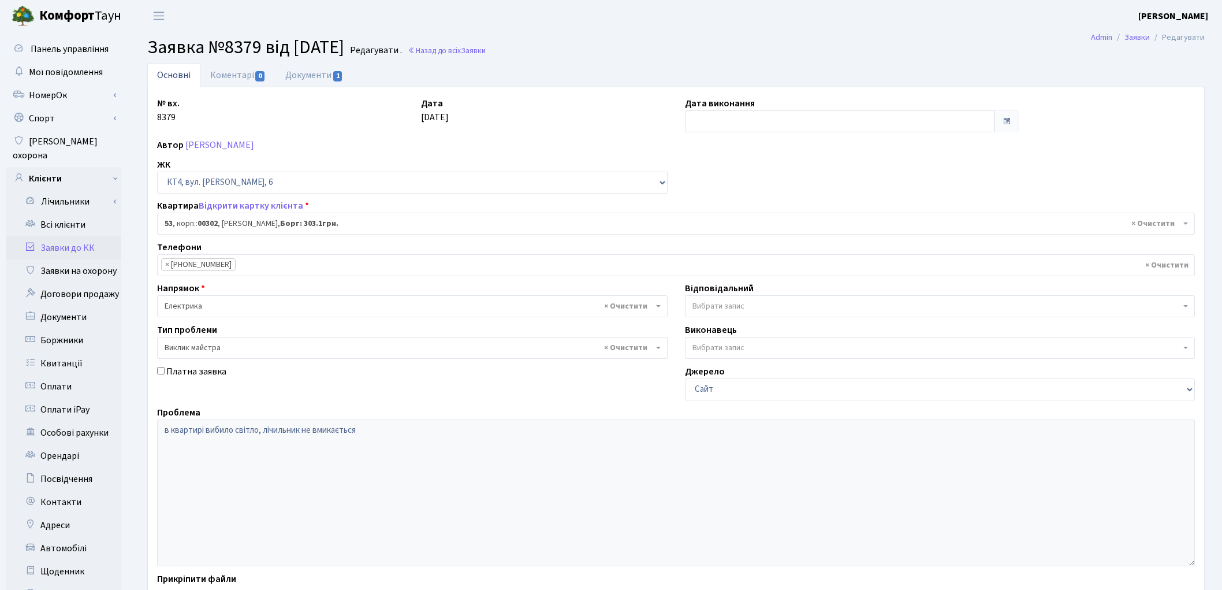
select select "16782"
select select "29"
click at [298, 76] on link "Документи 1" at bounding box center [314, 75] width 77 height 24
select select "25"
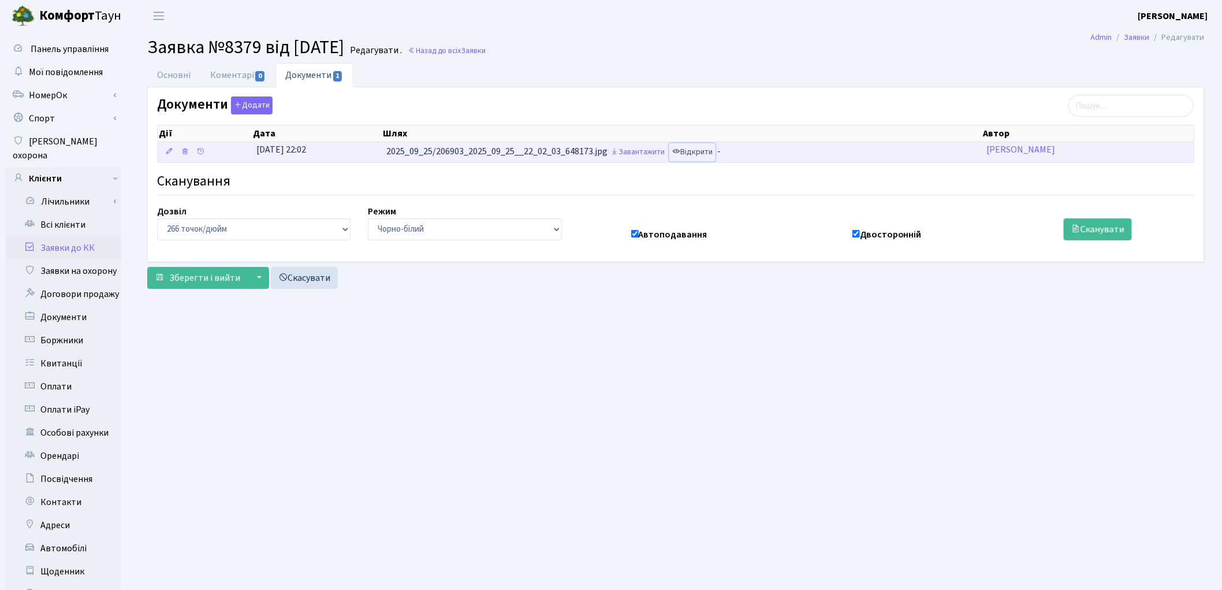
click at [701, 157] on link "Відкрити" at bounding box center [693, 152] width 46 height 18
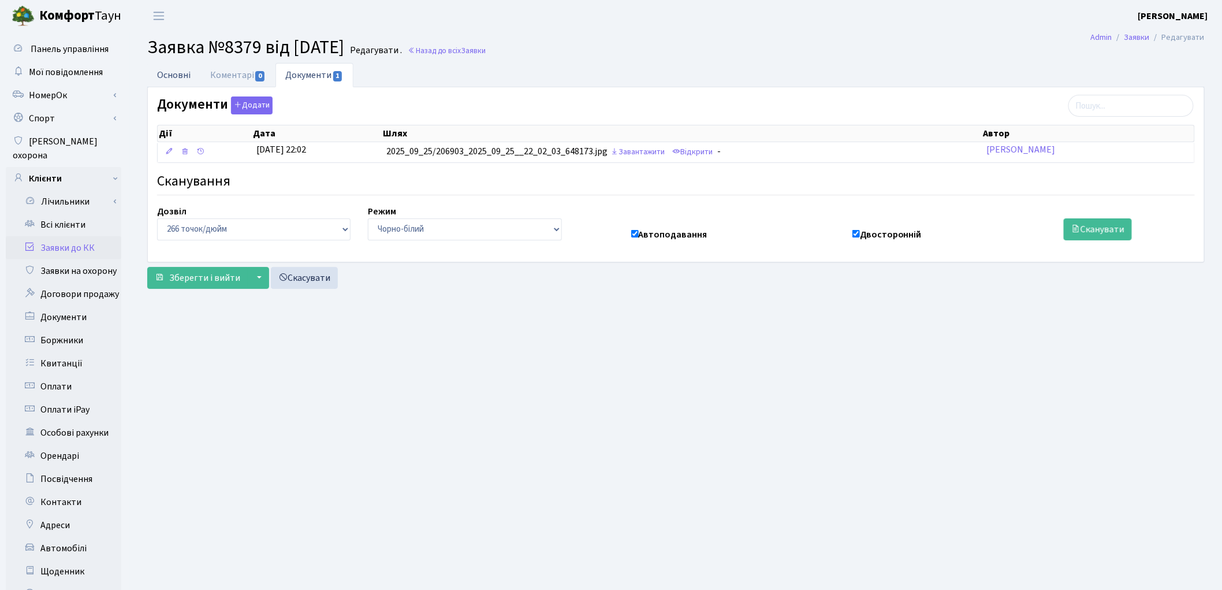
click at [172, 73] on link "Основні" at bounding box center [173, 75] width 53 height 24
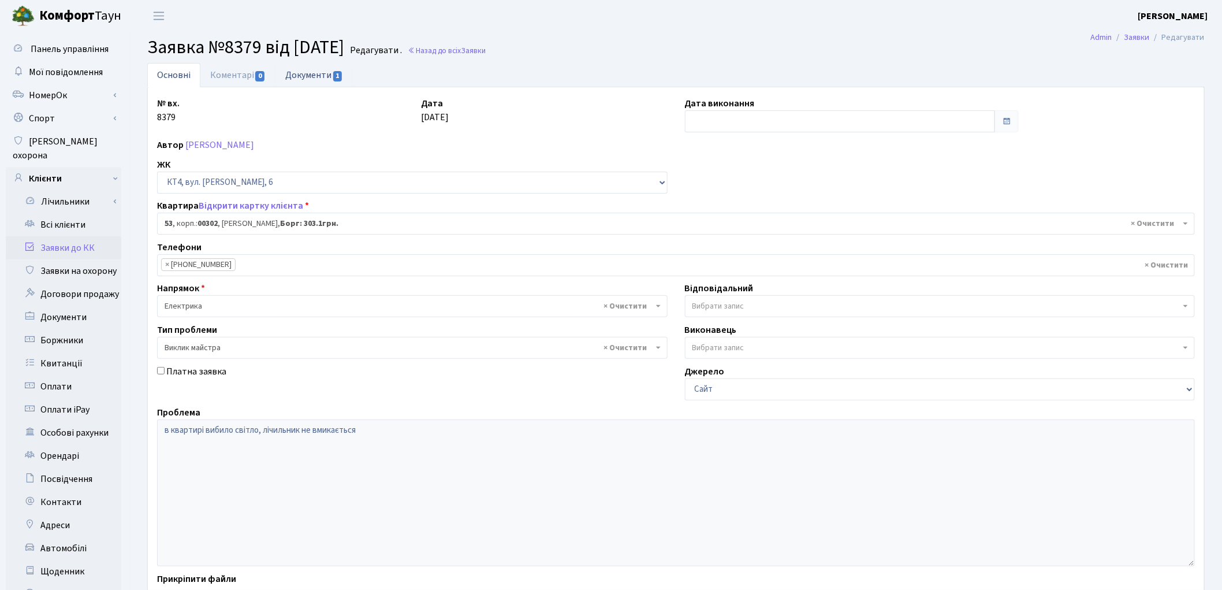
click at [297, 77] on link "Документи 1" at bounding box center [314, 75] width 77 height 24
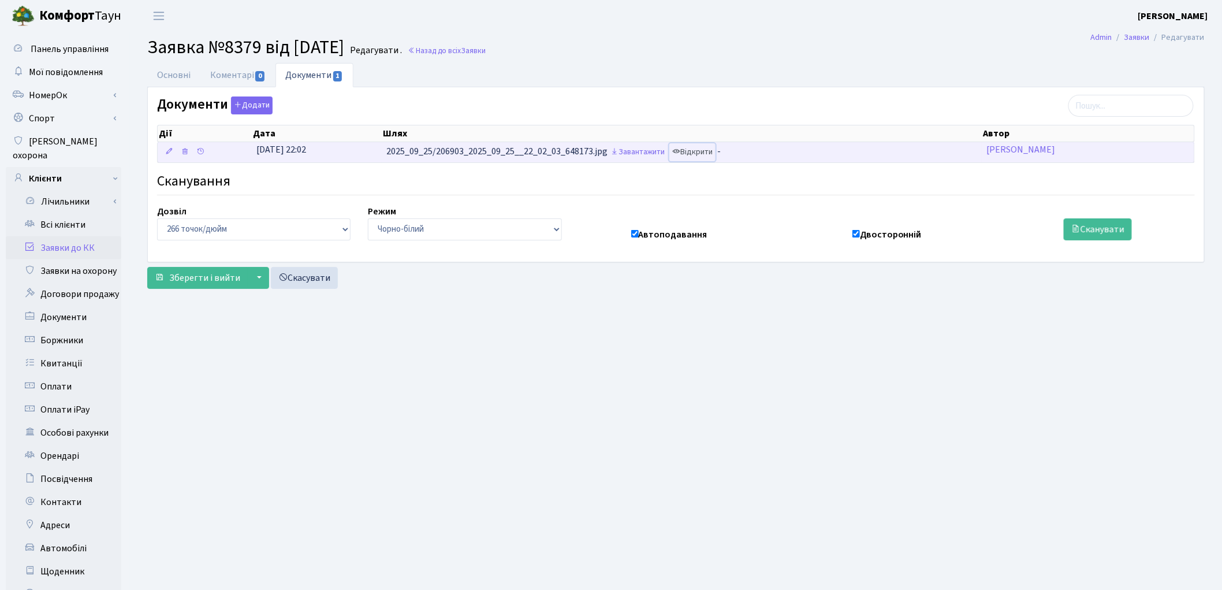
click at [701, 156] on link "Відкрити" at bounding box center [693, 152] width 46 height 18
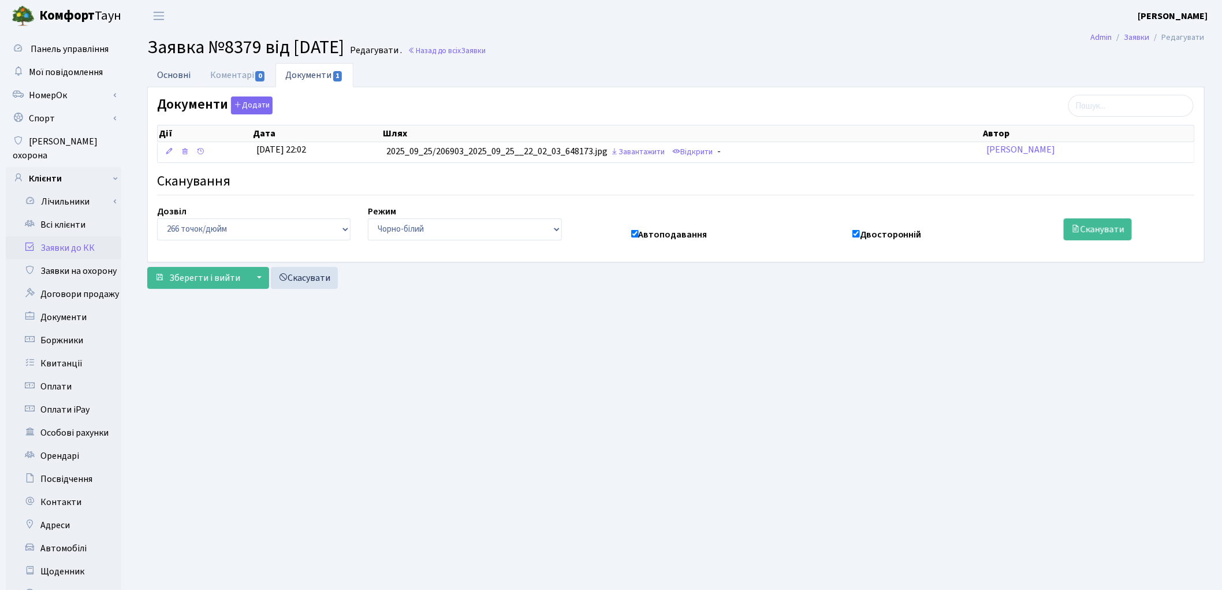
click at [174, 69] on link "Основні" at bounding box center [173, 75] width 53 height 24
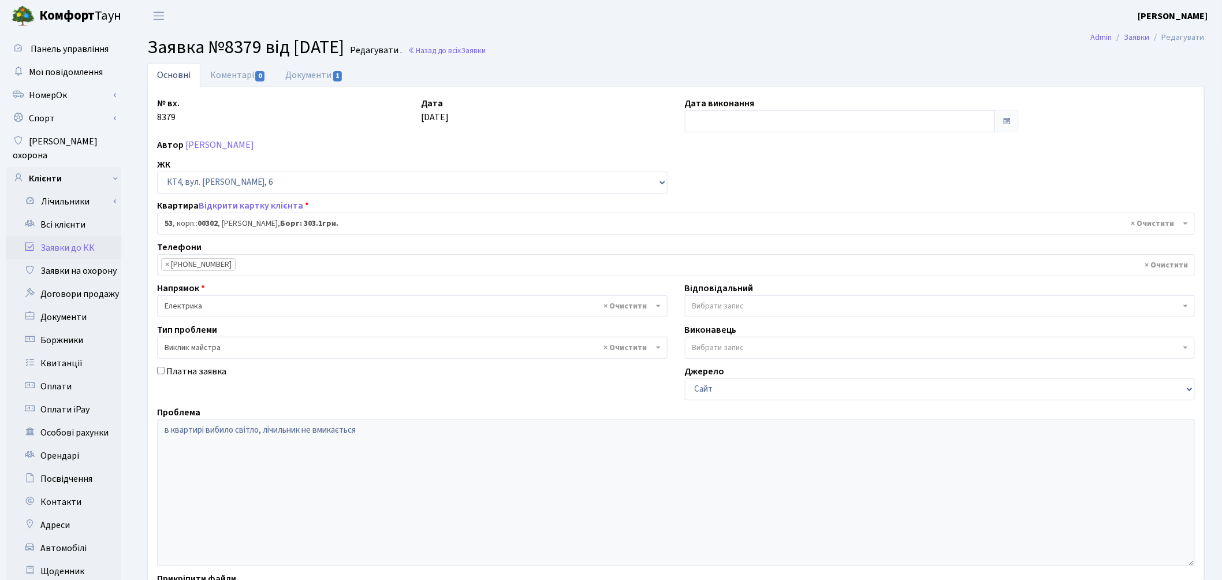
click at [719, 312] on span "Вибрати запис" at bounding box center [719, 306] width 52 height 12
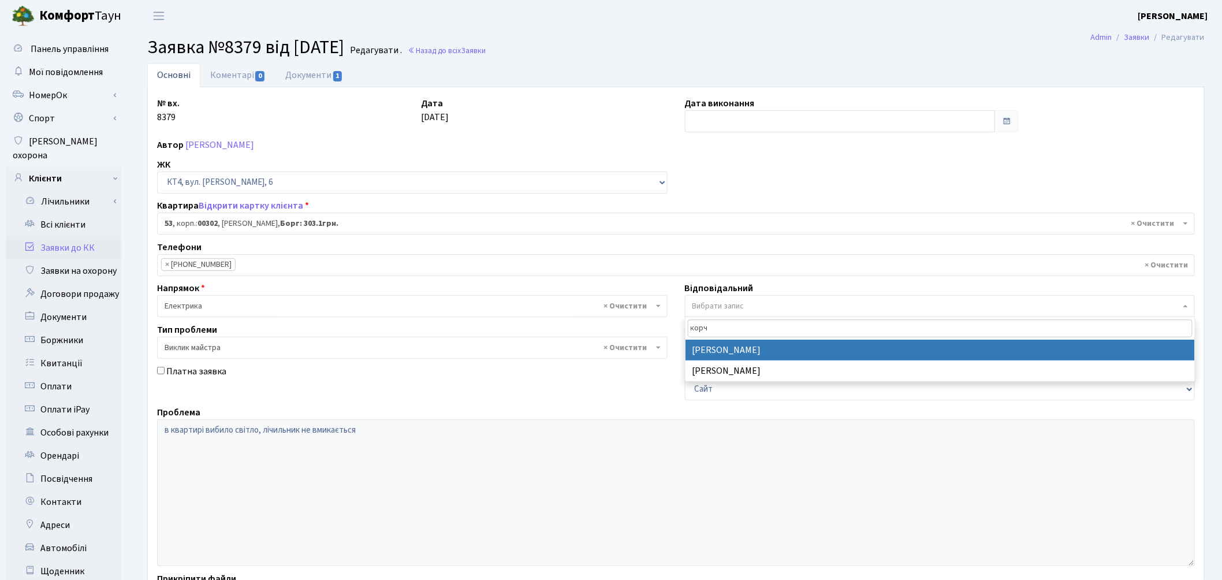
type input "корч"
select select "22"
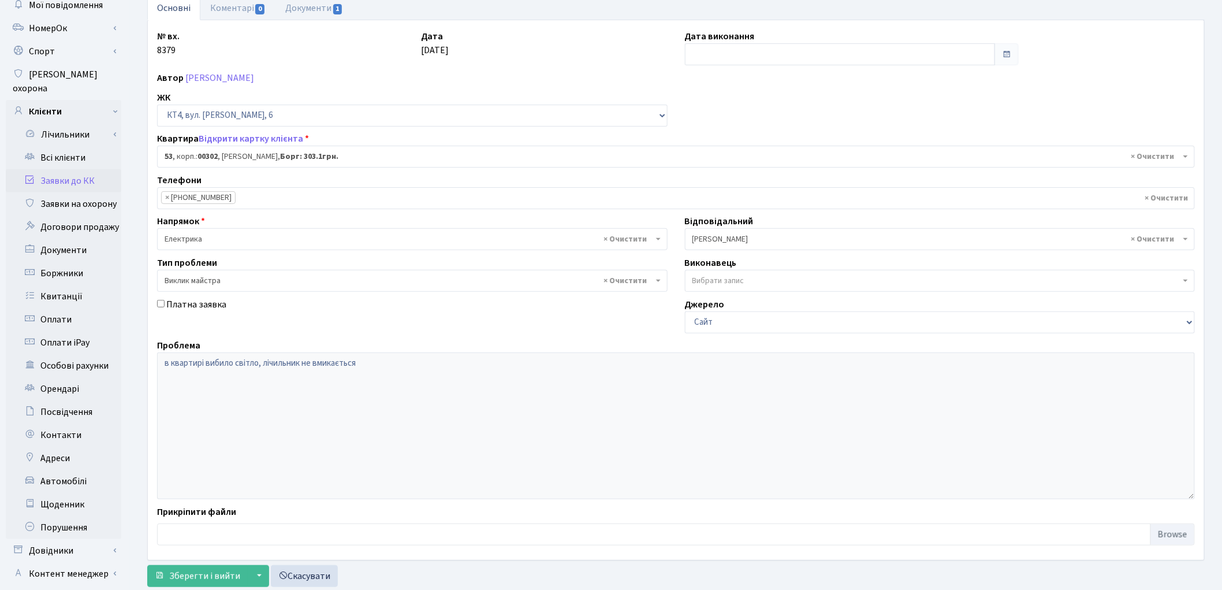
scroll to position [129, 0]
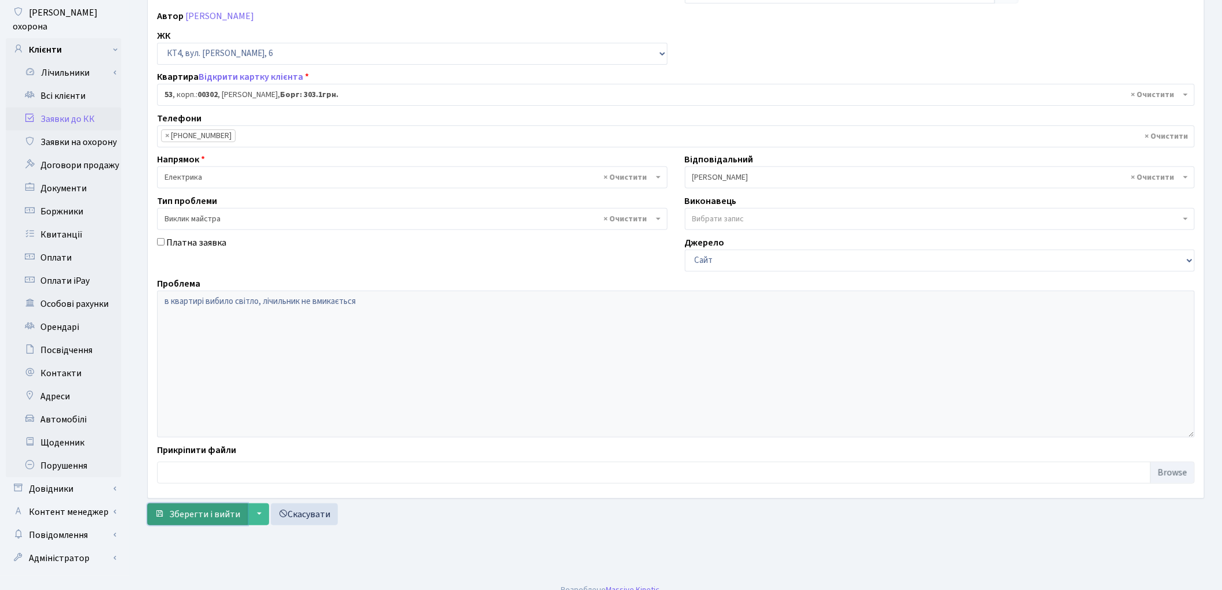
click at [210, 518] on span "Зберегти і вийти" at bounding box center [204, 514] width 71 height 13
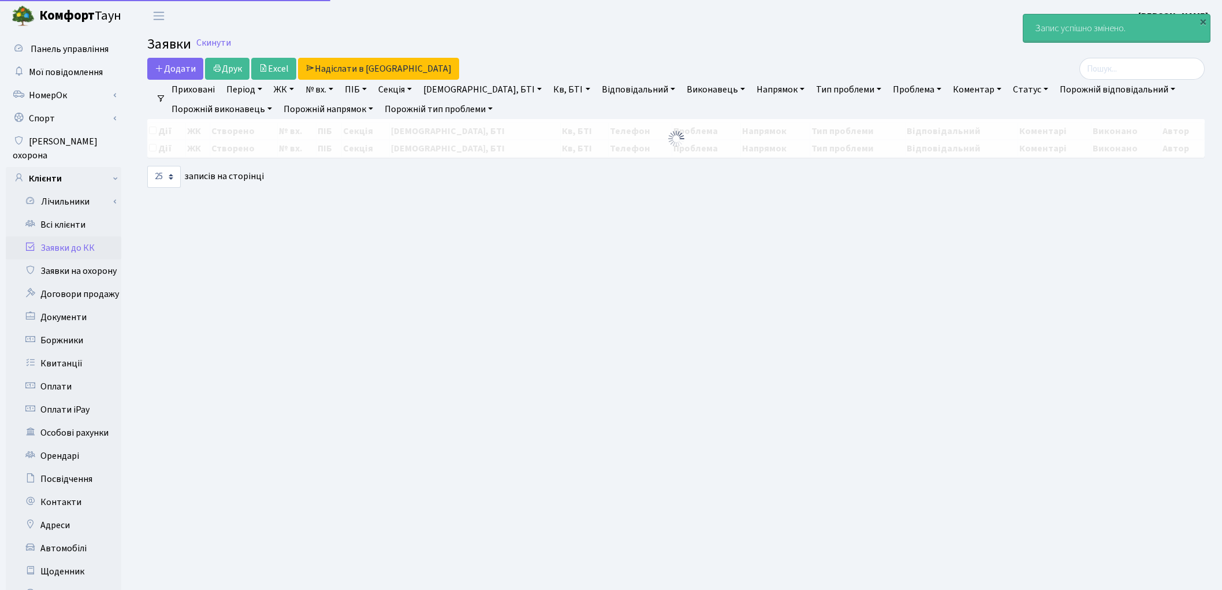
select select "25"
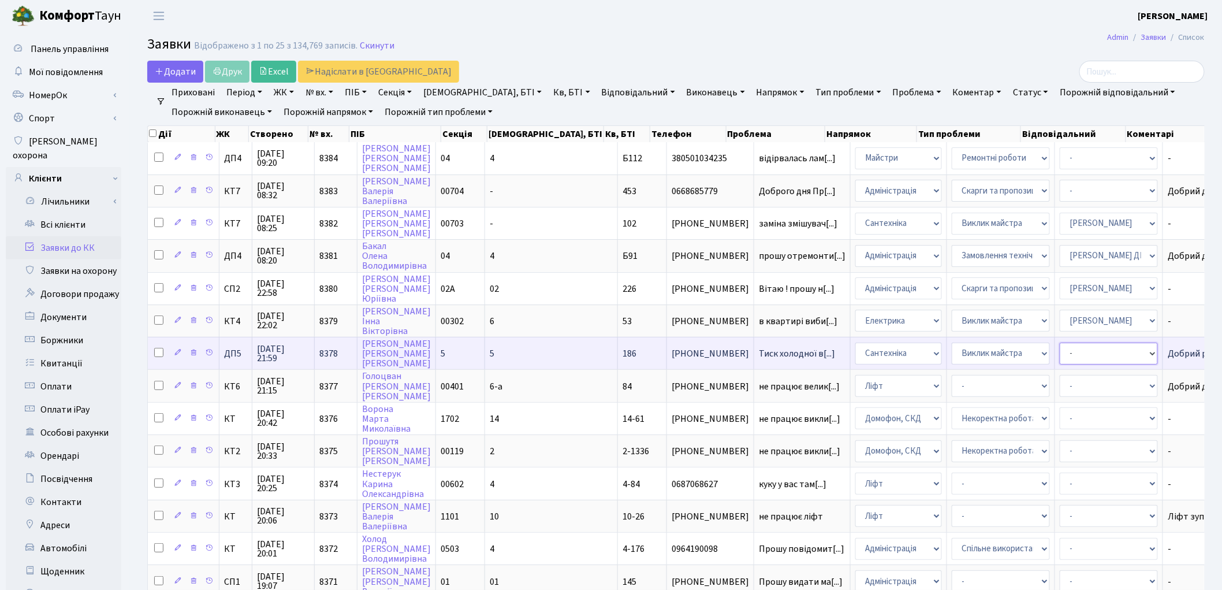
click at [1063, 355] on select "- Адміністратор ЖК ДП Адміністратор ЖК КТ Адміністратор ЖК СП [PERSON_NAME] [PE…" at bounding box center [1109, 354] width 98 height 22
select select "94"
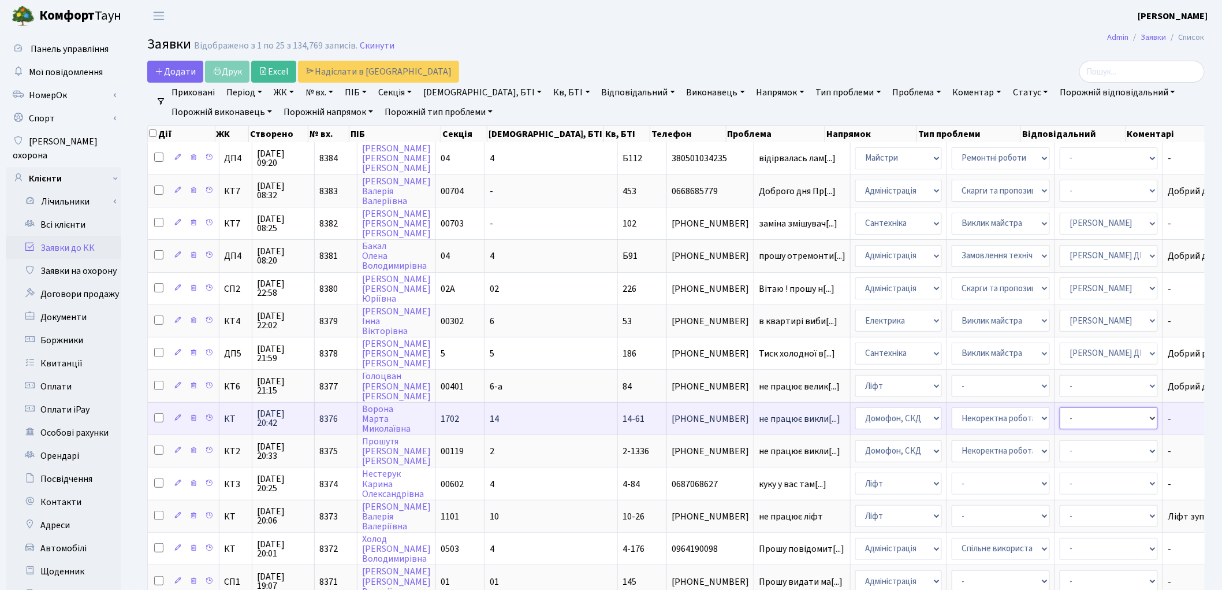
click at [1060, 408] on select "- Адміністратор ЖК ДП Адміністратор ЖК КТ Адміністратор ЖК СП [PERSON_NAME] [PE…" at bounding box center [1109, 418] width 98 height 22
select select "22"
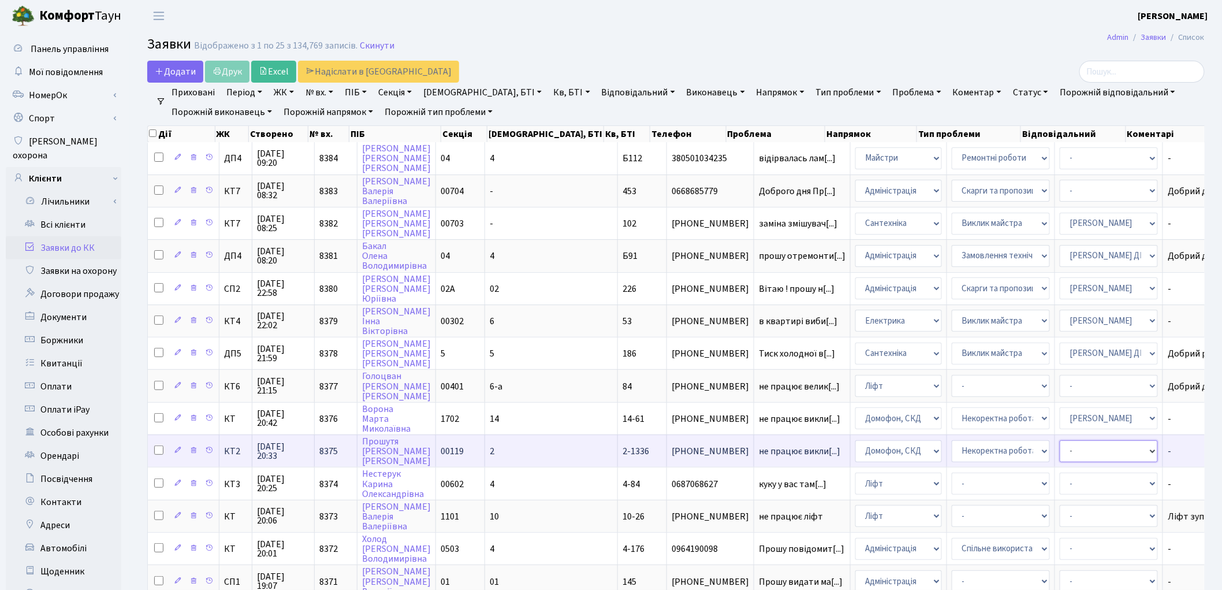
click at [1060, 442] on select "- Адміністратор ЖК ДП Адміністратор ЖК КТ Адміністратор ЖК СП [PERSON_NAME] [PE…" at bounding box center [1109, 451] width 98 height 22
select select "22"
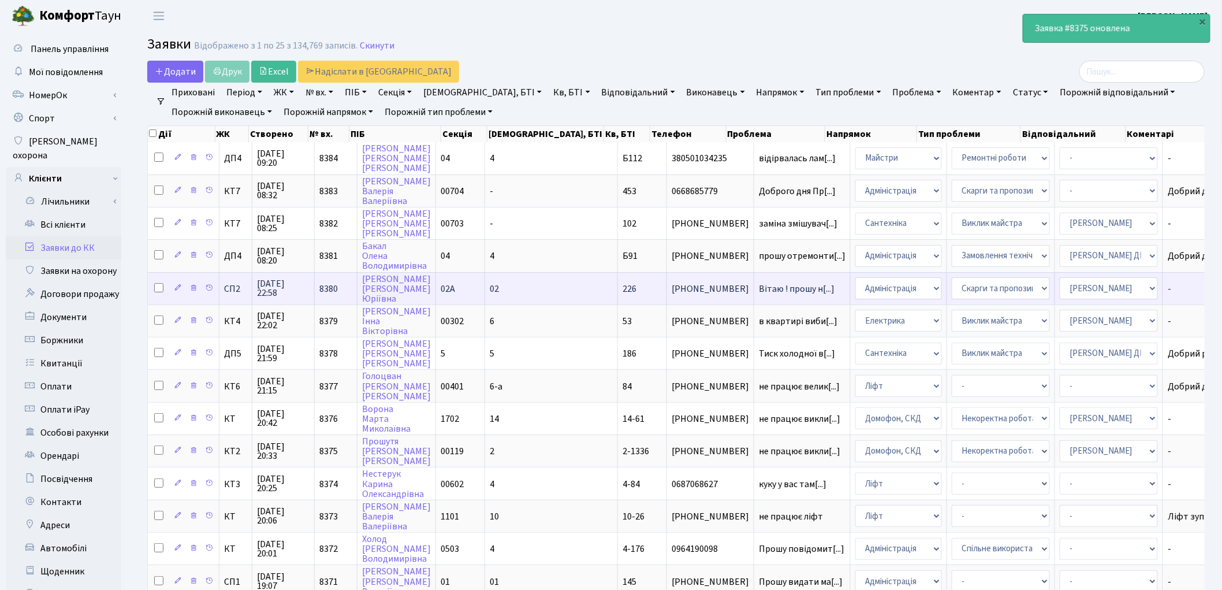
scroll to position [64, 0]
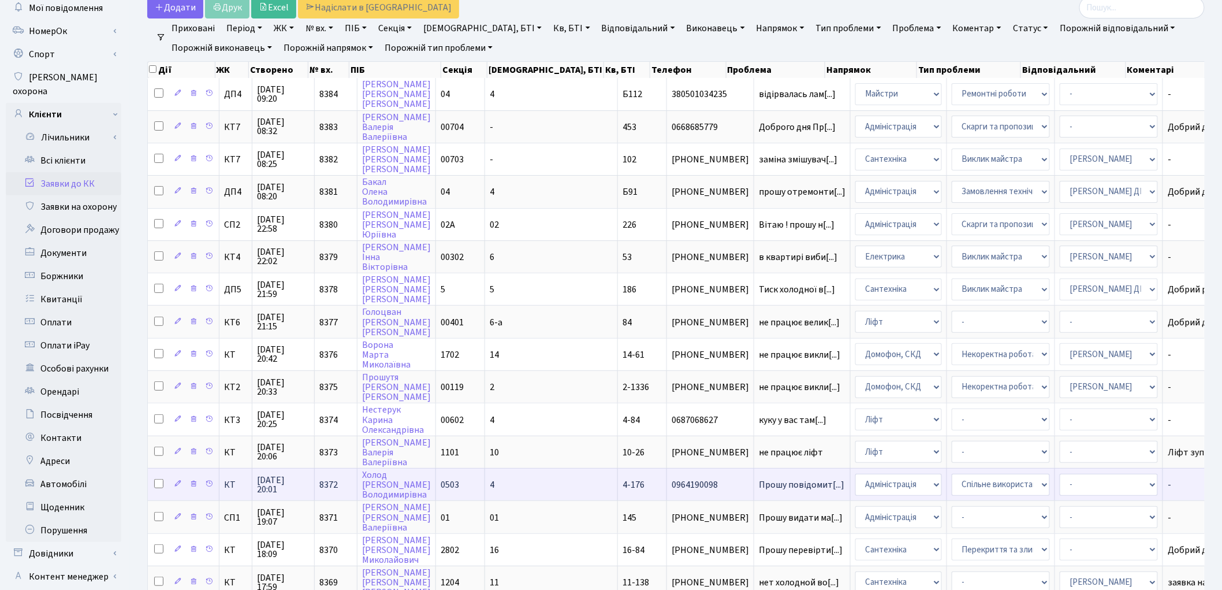
click at [755, 468] on td "Прошу повідомит[...]" at bounding box center [803, 484] width 96 height 32
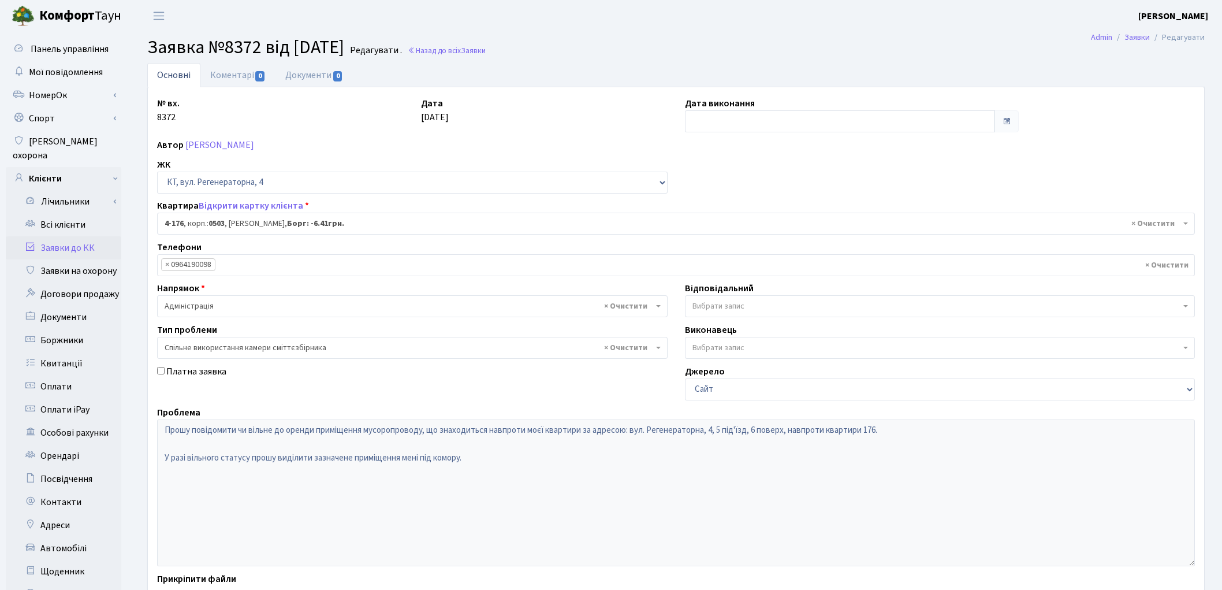
select select "1102"
select select "34"
click at [239, 209] on link "Відкрити картку клієнта" at bounding box center [251, 205] width 105 height 13
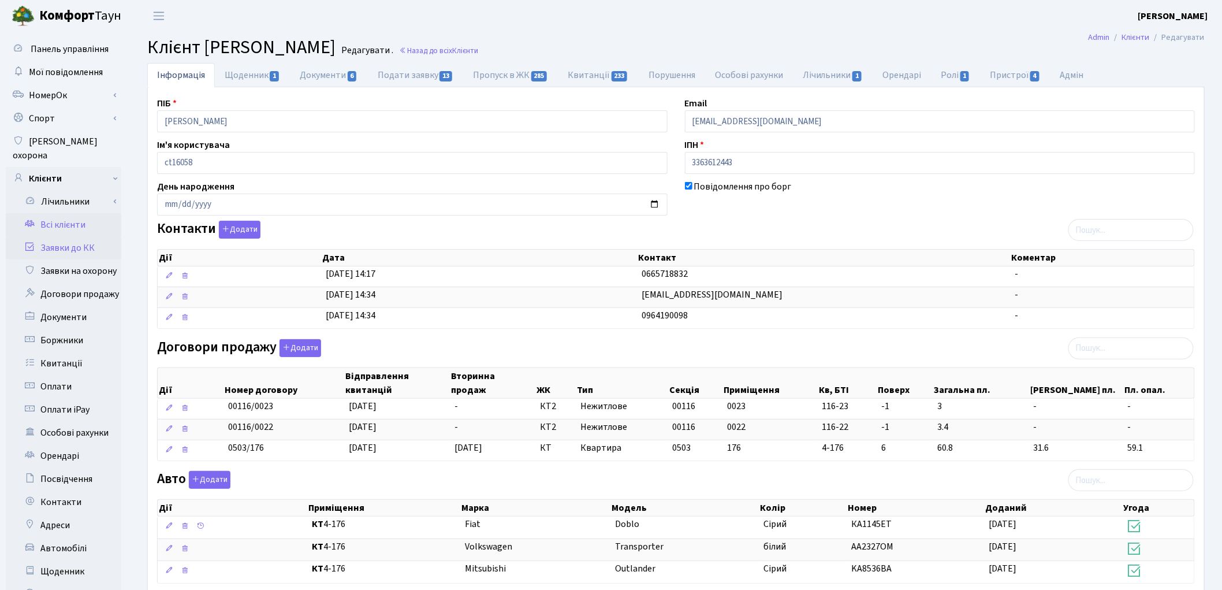
click at [77, 236] on link "Заявки до КК" at bounding box center [64, 247] width 116 height 23
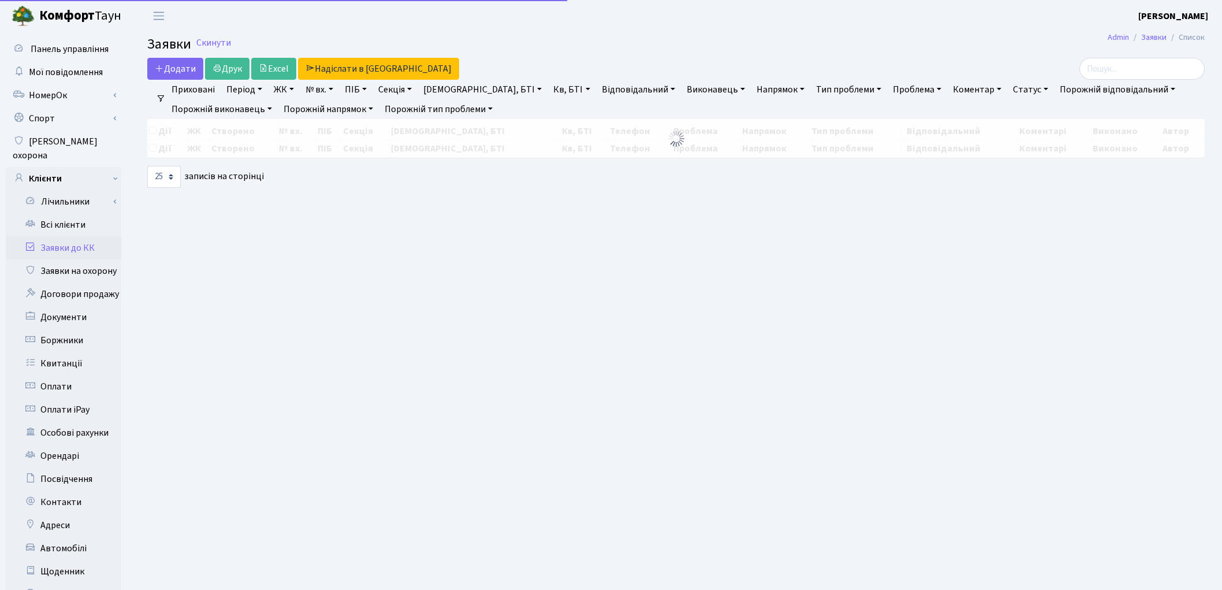
select select "25"
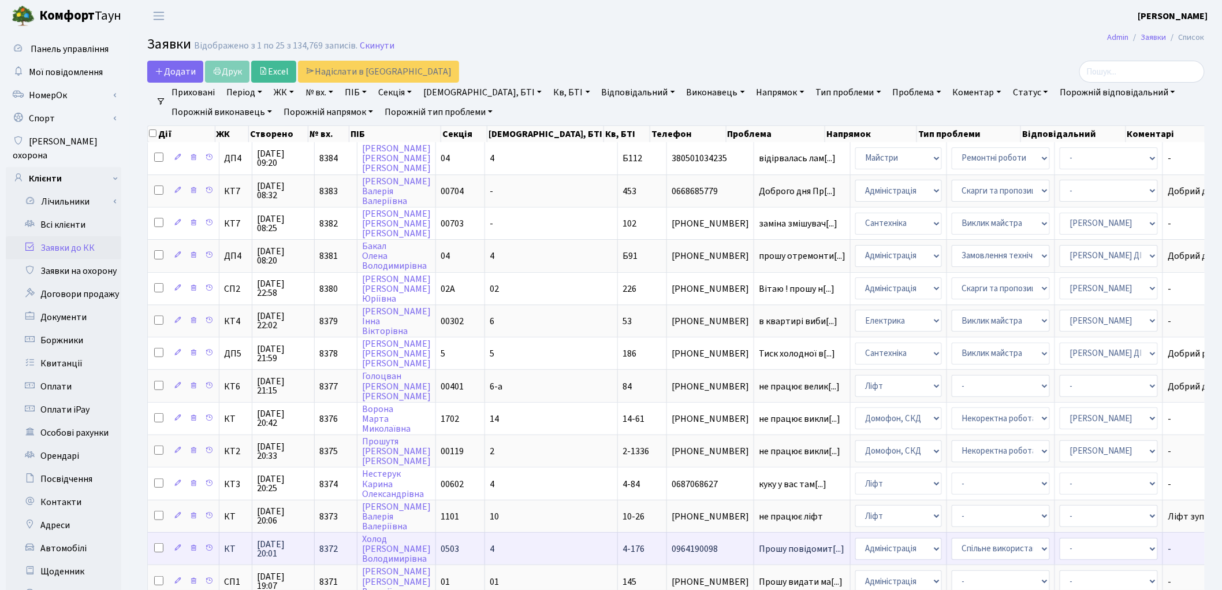
click at [667, 544] on td "0964190098" at bounding box center [710, 548] width 87 height 32
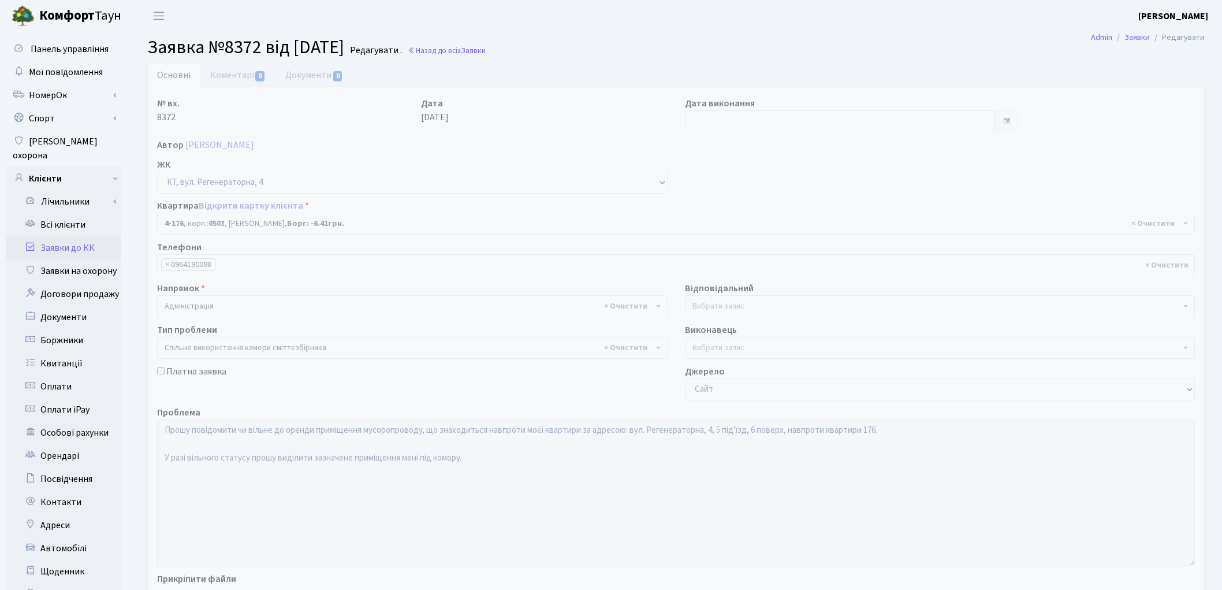
select select "1102"
select select "34"
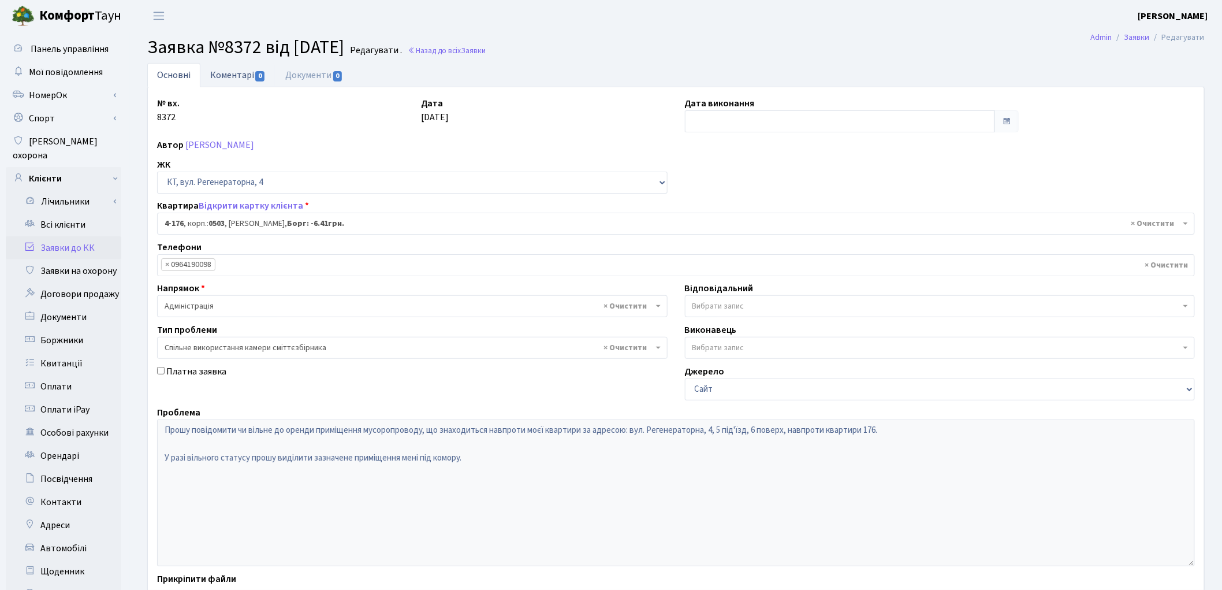
click at [229, 72] on link "Коментарі 0" at bounding box center [237, 75] width 75 height 24
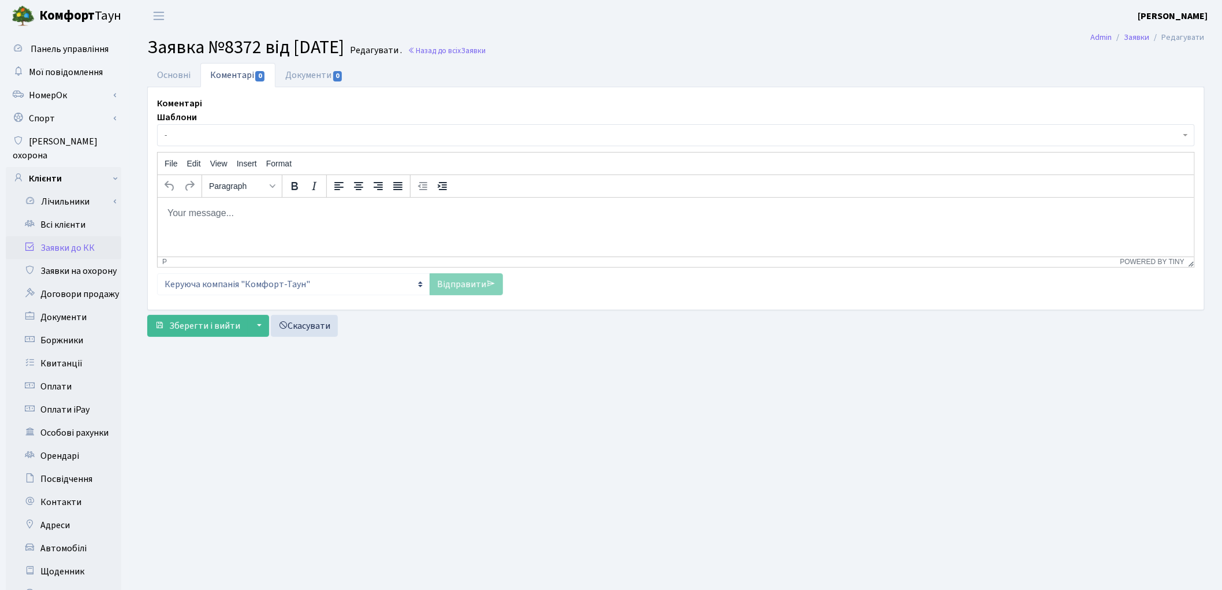
click at [235, 224] on html at bounding box center [675, 212] width 1037 height 31
click at [451, 276] on link "Відправити" at bounding box center [466, 284] width 73 height 22
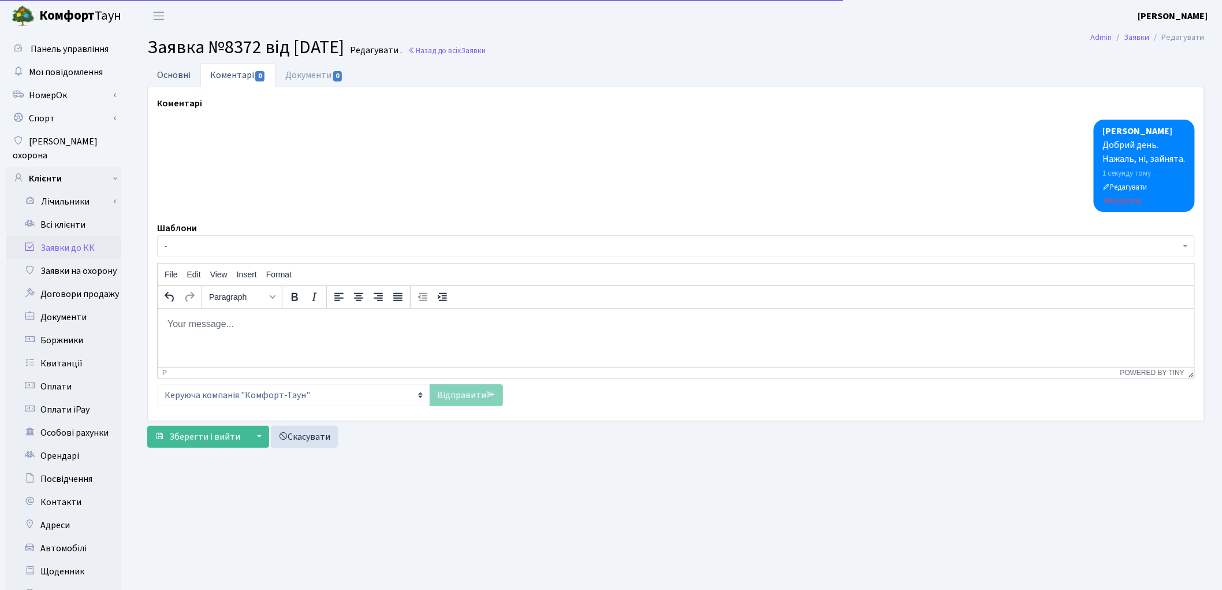
click at [172, 76] on link "Основні" at bounding box center [173, 75] width 53 height 24
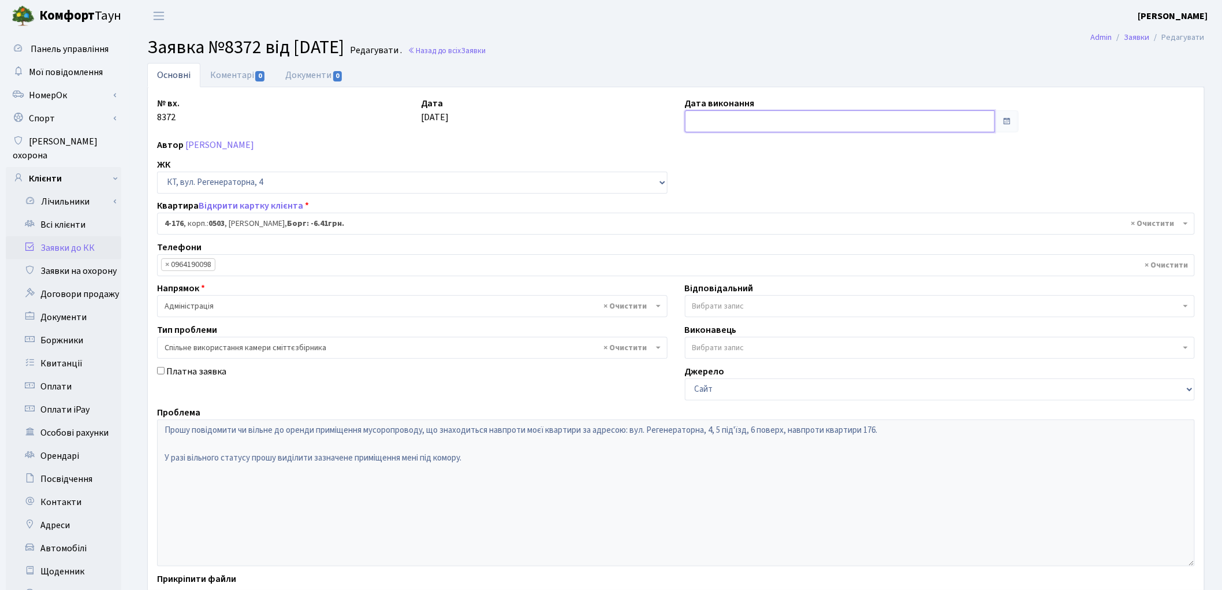
click at [719, 121] on input "text" at bounding box center [840, 121] width 311 height 22
click at [765, 244] on td "26" at bounding box center [765, 249] width 17 height 17
type input "[DATE]"
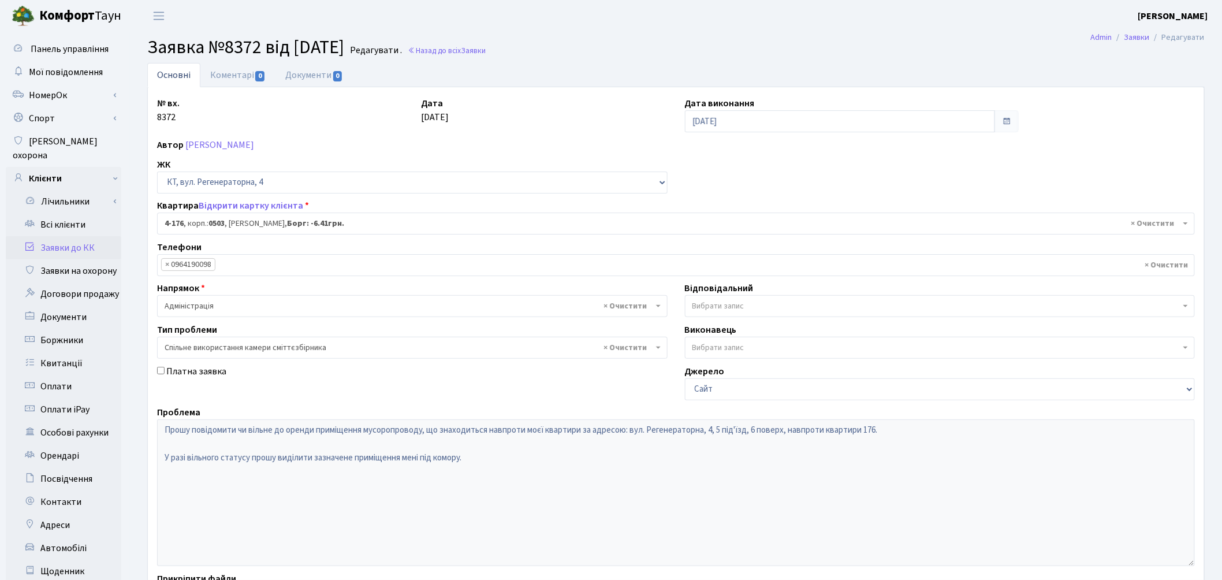
click at [711, 310] on span "Вибрати запис" at bounding box center [719, 306] width 52 height 12
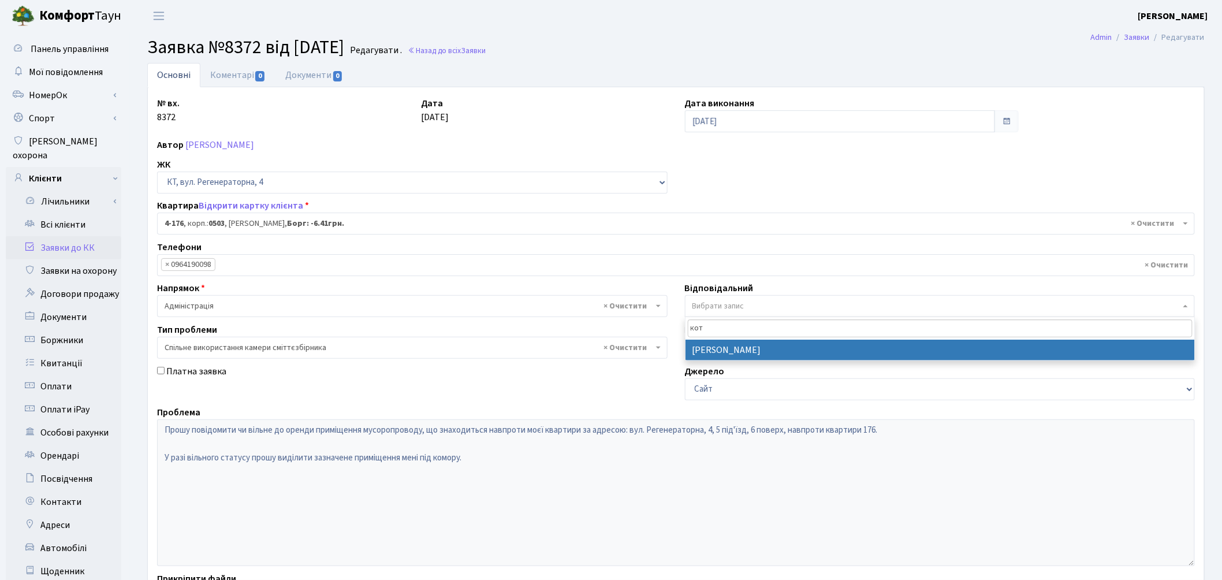
type input "кот"
select select "14"
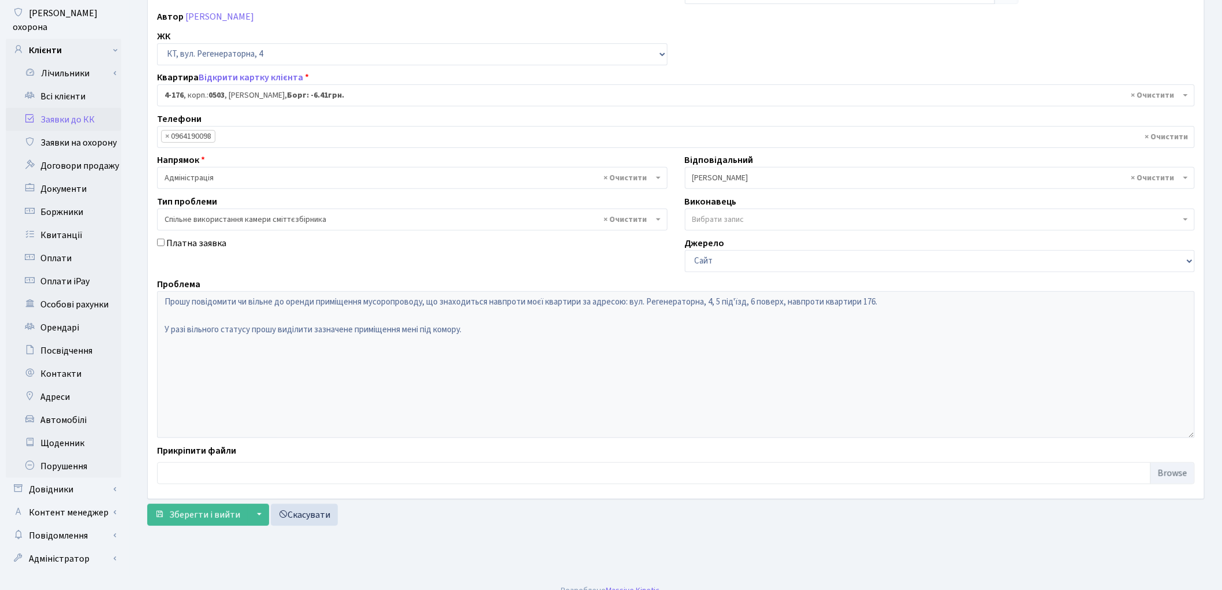
scroll to position [129, 0]
click at [183, 516] on span "Зберегти і вийти" at bounding box center [204, 514] width 71 height 13
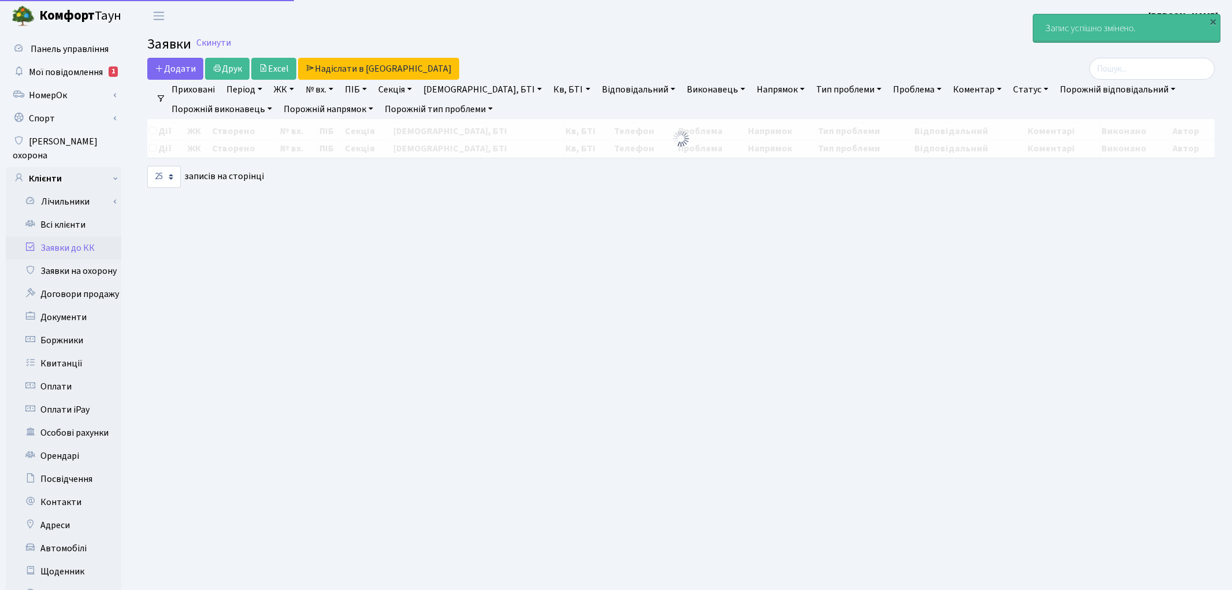
select select "25"
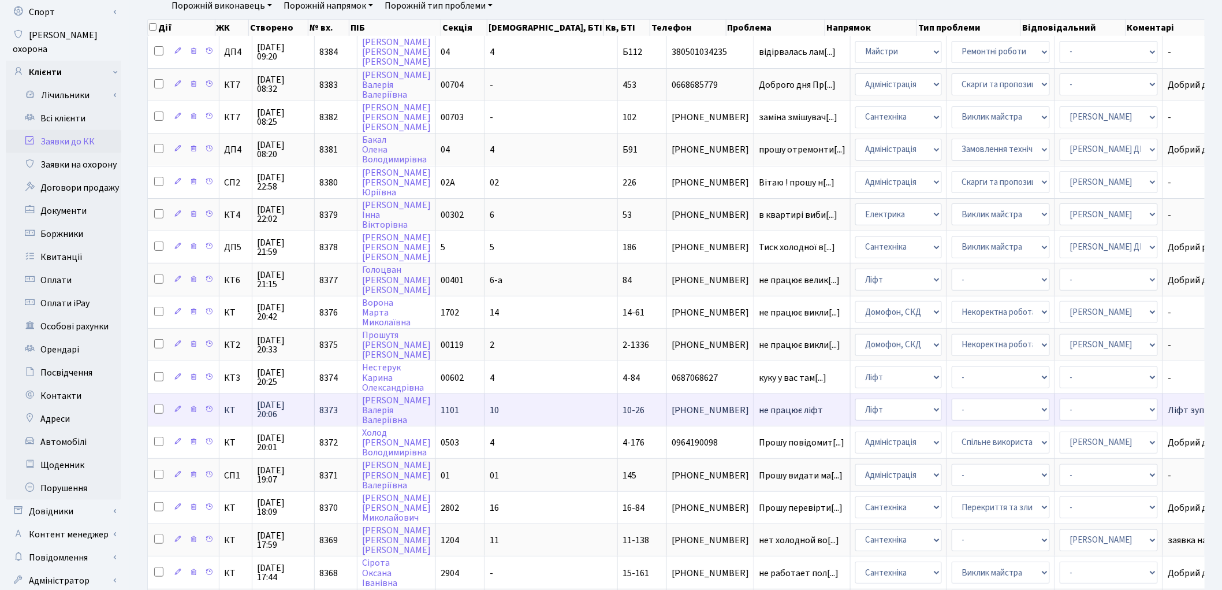
scroll to position [128, 0]
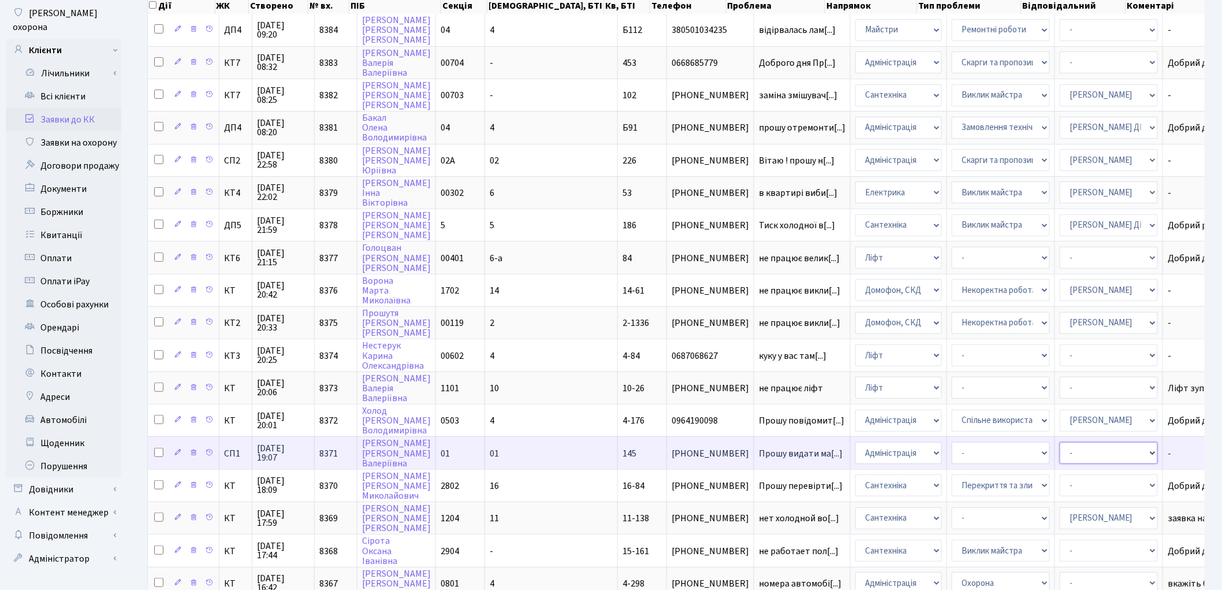
click at [1060, 442] on select "- Адміністратор ЖК ДП Адміністратор ЖК КТ Адміністратор ЖК СП [PERSON_NAME] [PE…" at bounding box center [1109, 453] width 98 height 22
select select "85"
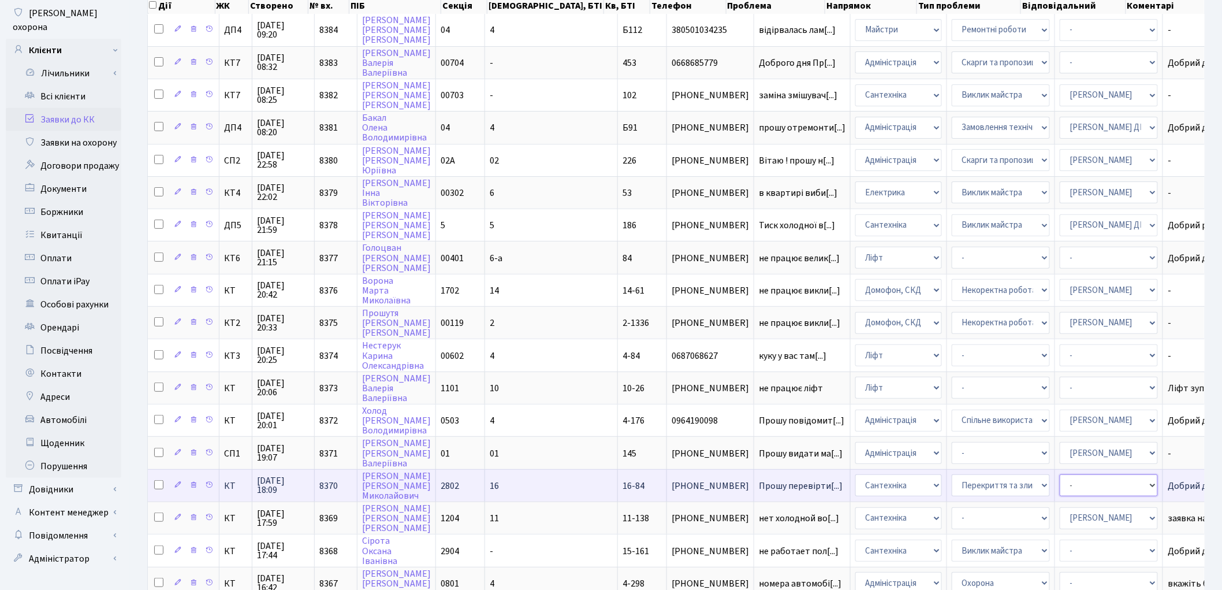
click at [1060, 474] on select "- Адміністратор ЖК ДП Адміністратор ЖК КТ Адміністратор ЖК СП [PERSON_NAME] [PE…" at bounding box center [1109, 485] width 98 height 22
select select "67"
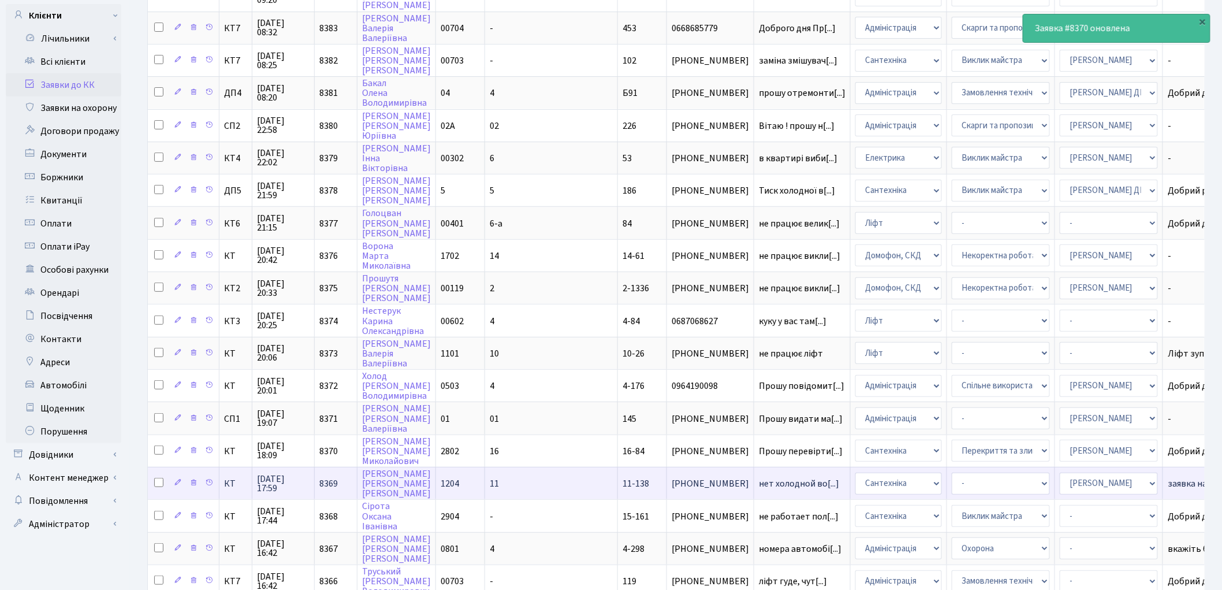
scroll to position [192, 0]
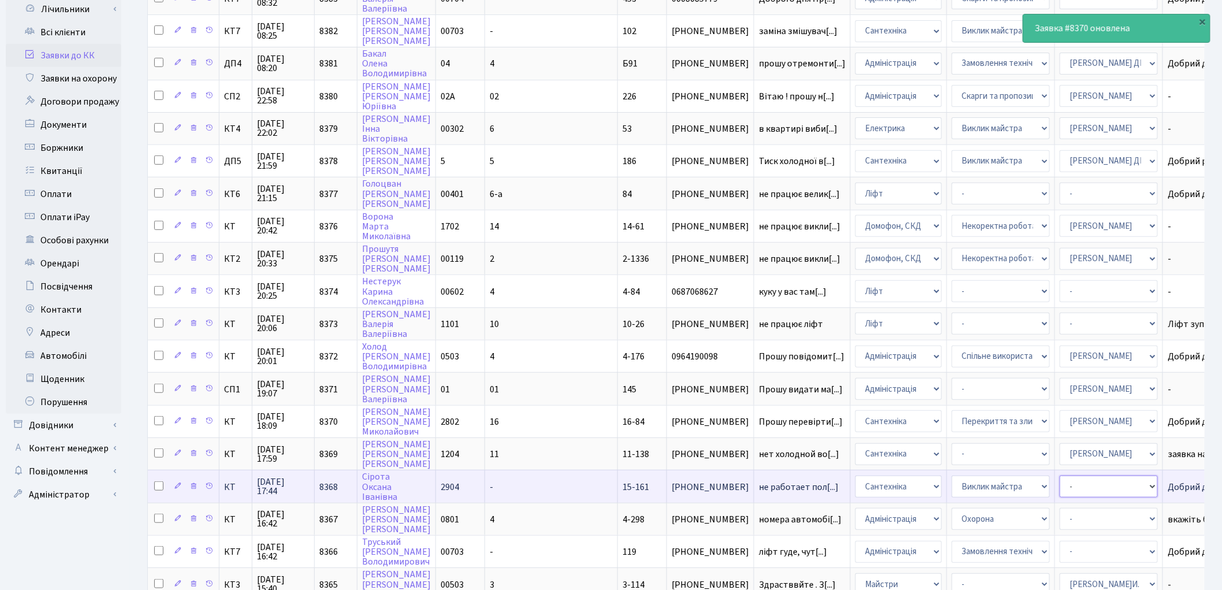
click at [1060, 475] on select "- Адміністратор ЖК ДП Адміністратор ЖК КТ Адміністратор ЖК СП [PERSON_NAME] [PE…" at bounding box center [1109, 486] width 98 height 22
select select "67"
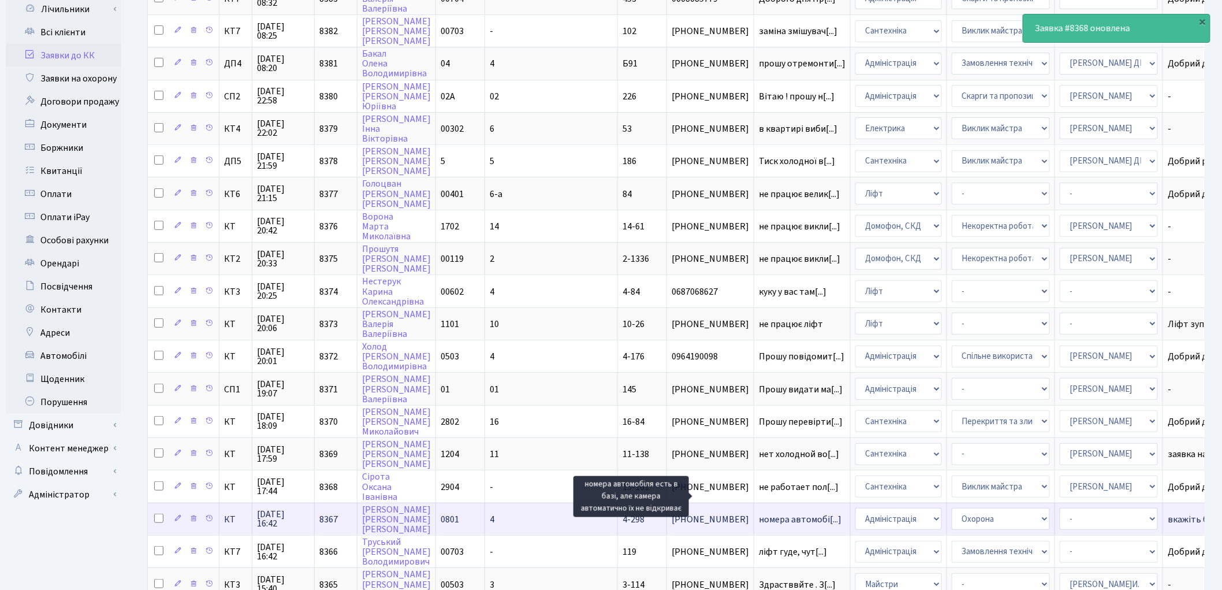
click at [759, 513] on span "номера автомобі[...]" at bounding box center [800, 519] width 83 height 13
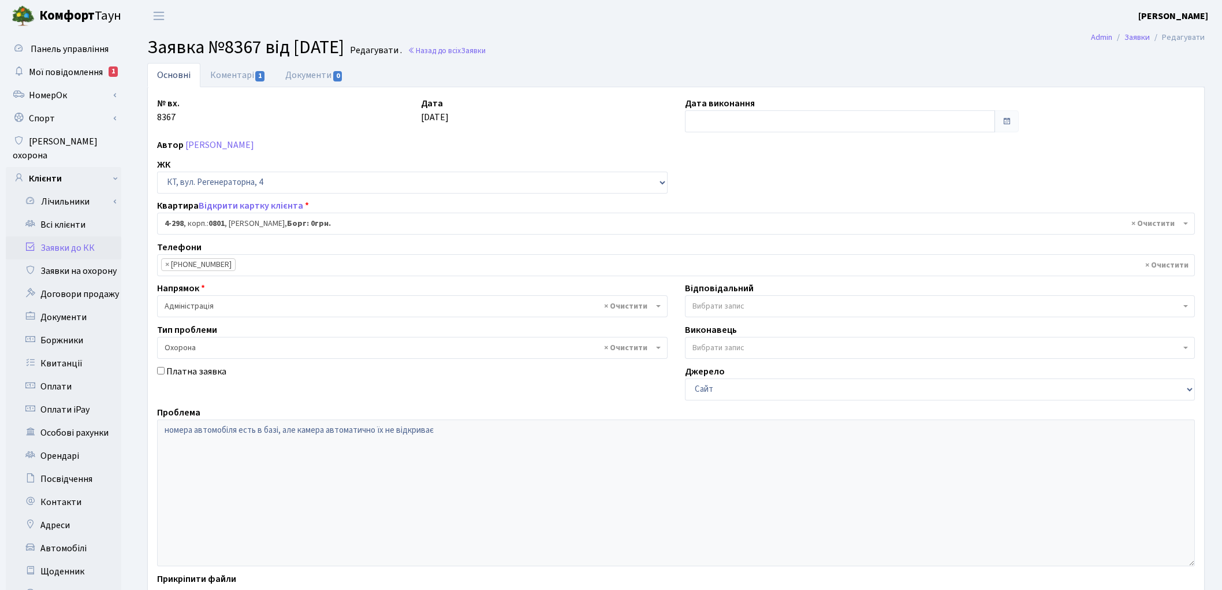
select select "1757"
select select "69"
click at [243, 78] on link "Коментарі 1" at bounding box center [237, 75] width 75 height 24
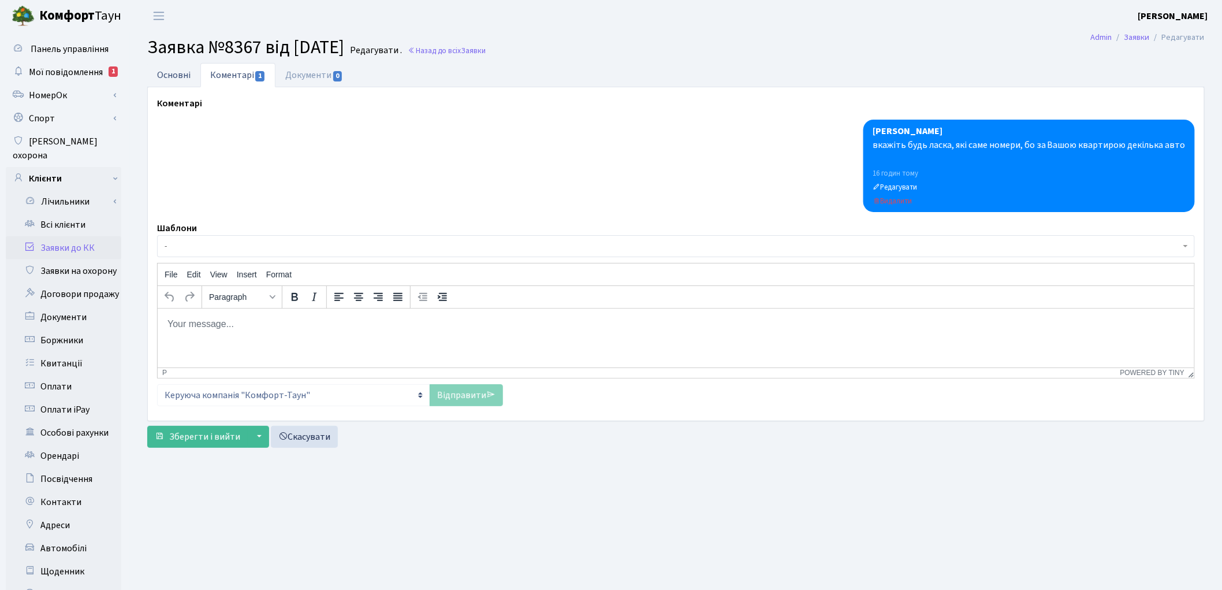
click at [177, 76] on link "Основні" at bounding box center [173, 75] width 53 height 24
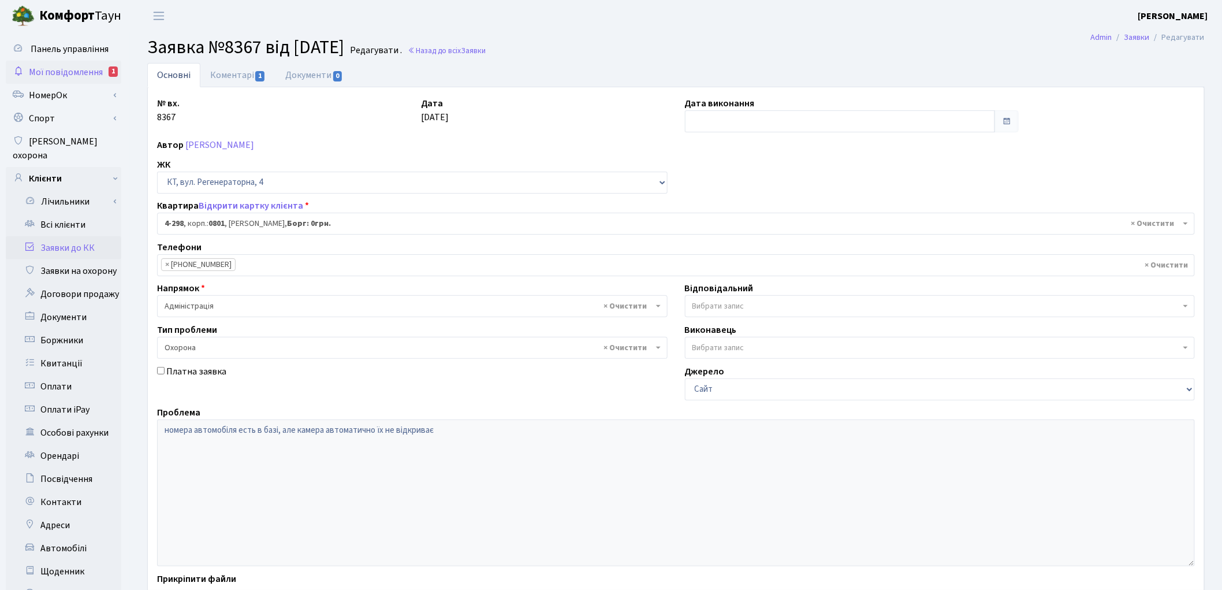
click at [47, 66] on span "Мої повідомлення" at bounding box center [66, 72] width 74 height 13
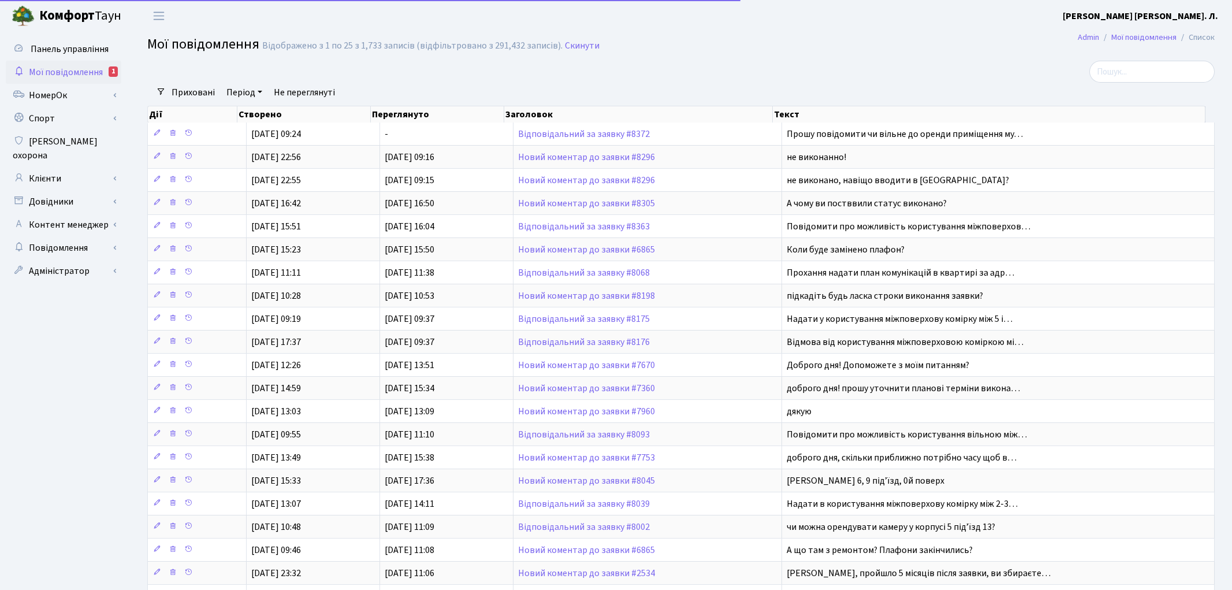
select select "25"
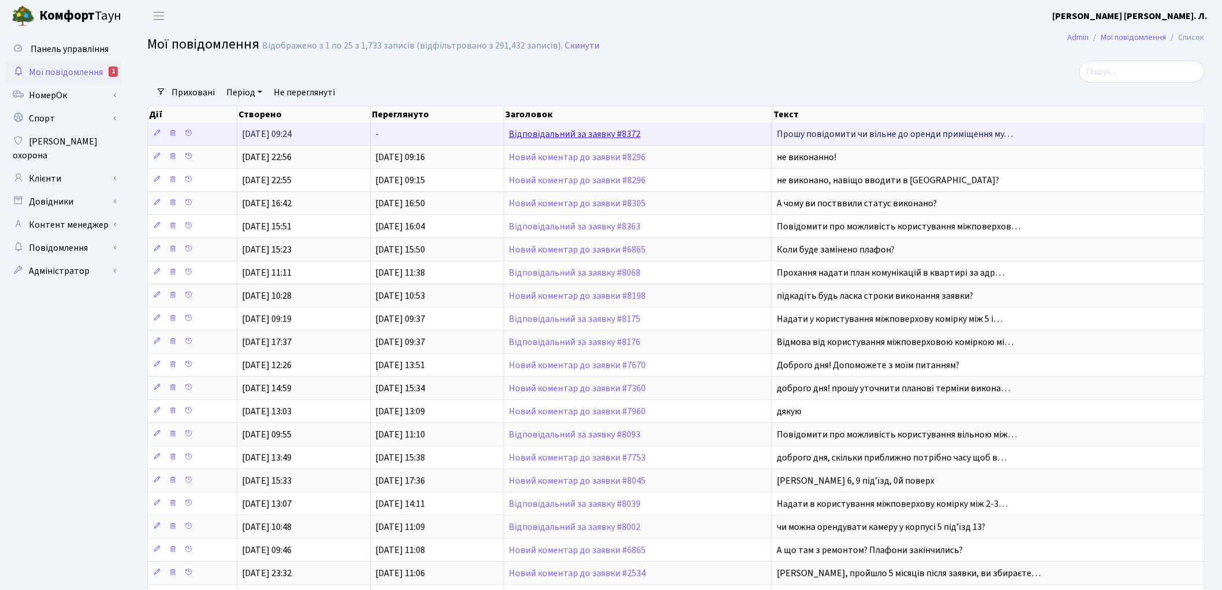
click at [590, 135] on link "Відповідальний за заявку #8372" at bounding box center [575, 134] width 132 height 13
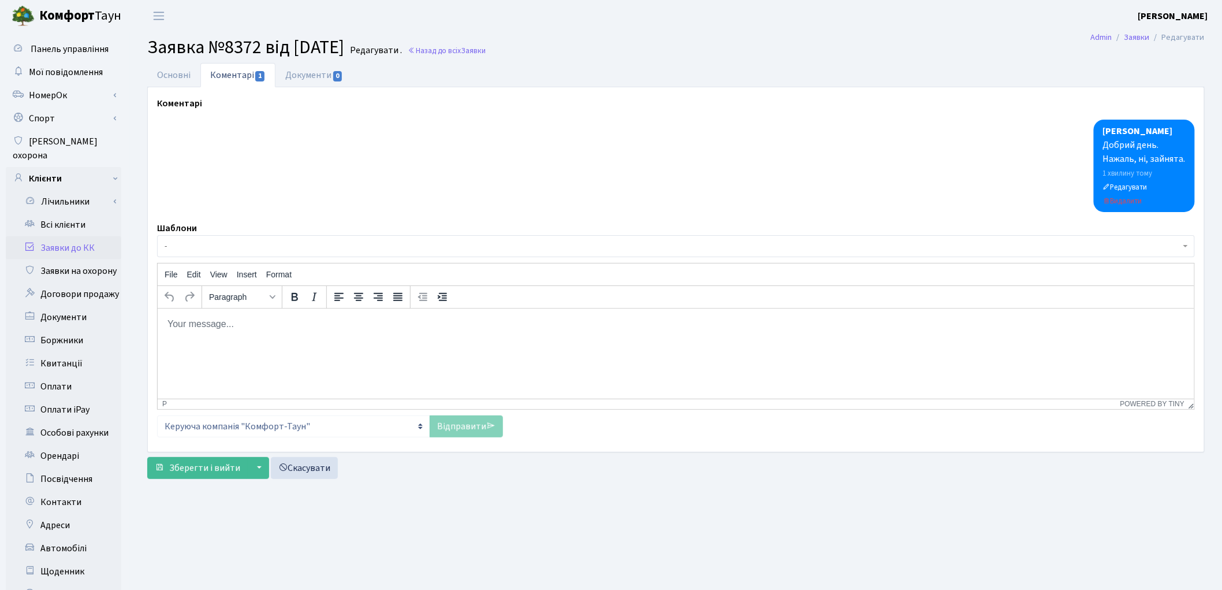
click at [79, 236] on link "Заявки до КК" at bounding box center [64, 247] width 116 height 23
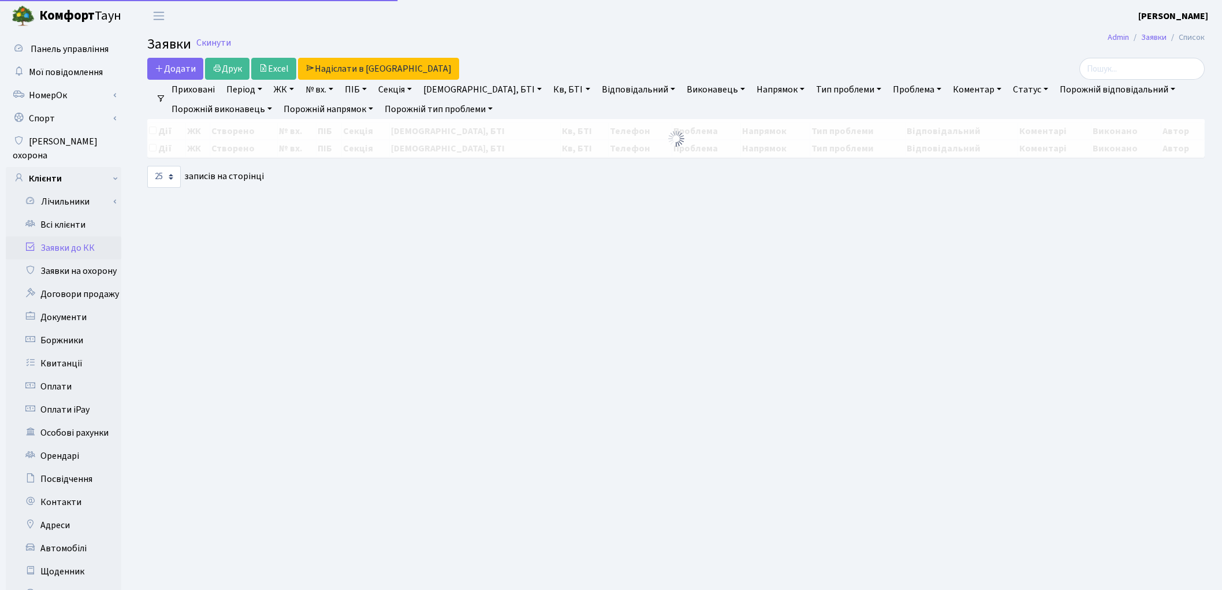
select select "25"
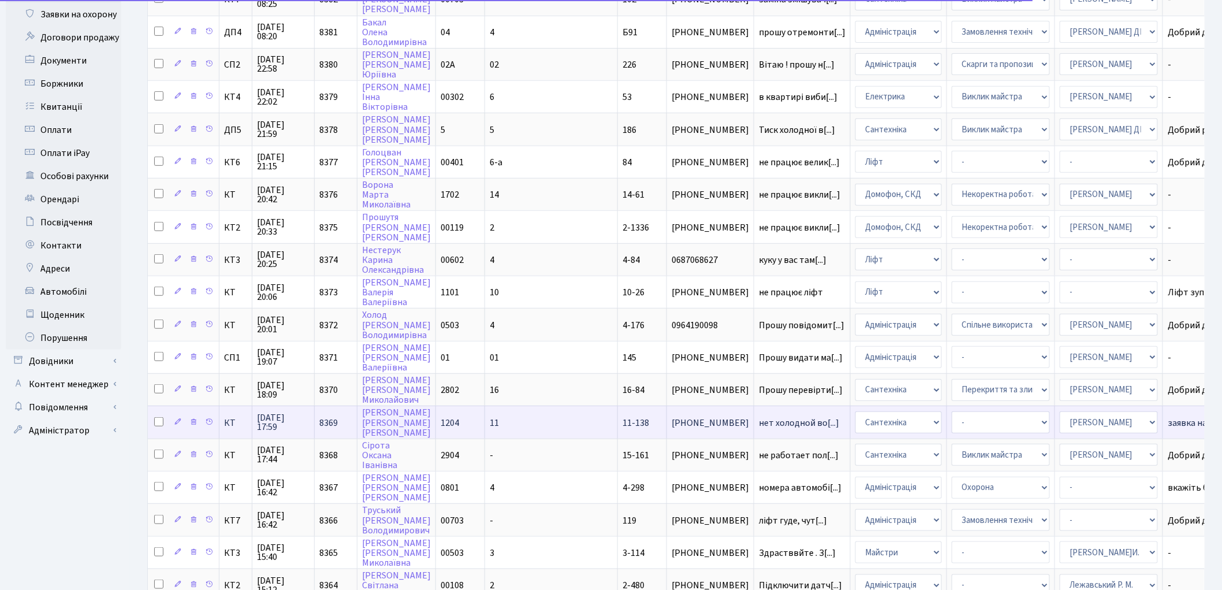
scroll to position [422, 0]
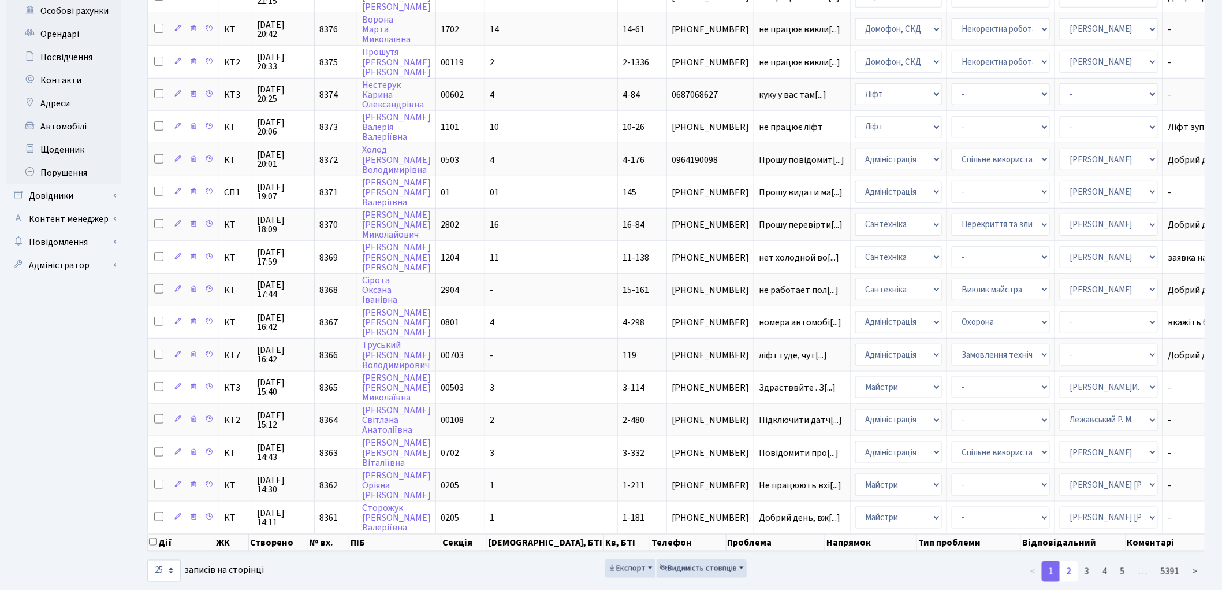
click at [1068, 561] on link "2" at bounding box center [1069, 571] width 18 height 21
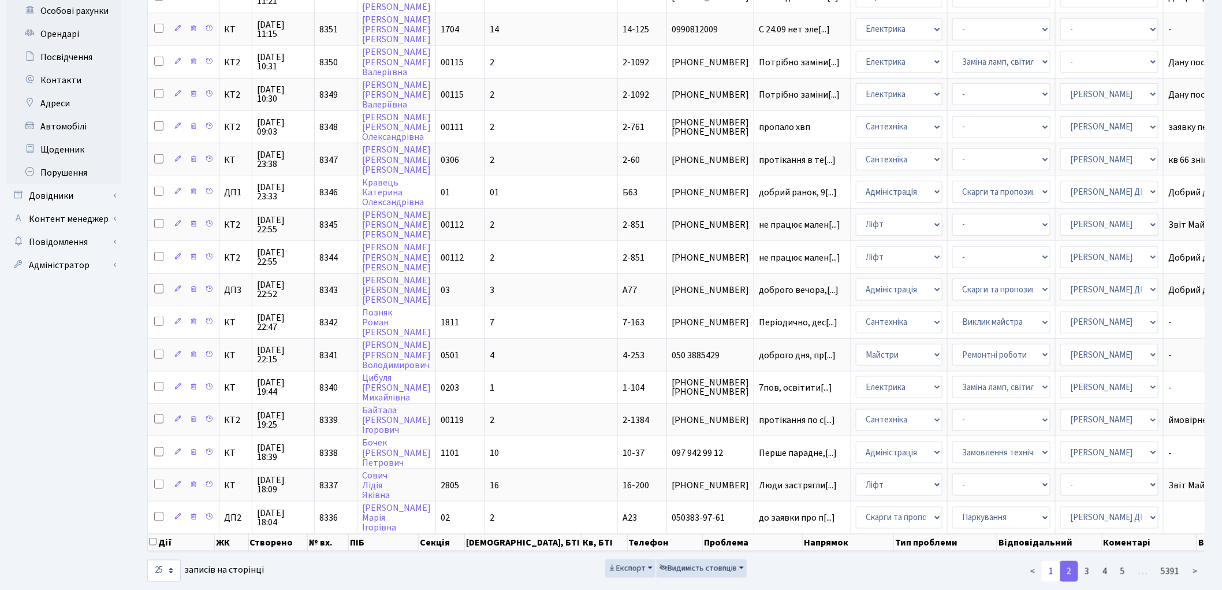
click at [1049, 561] on link "1" at bounding box center [1051, 571] width 18 height 21
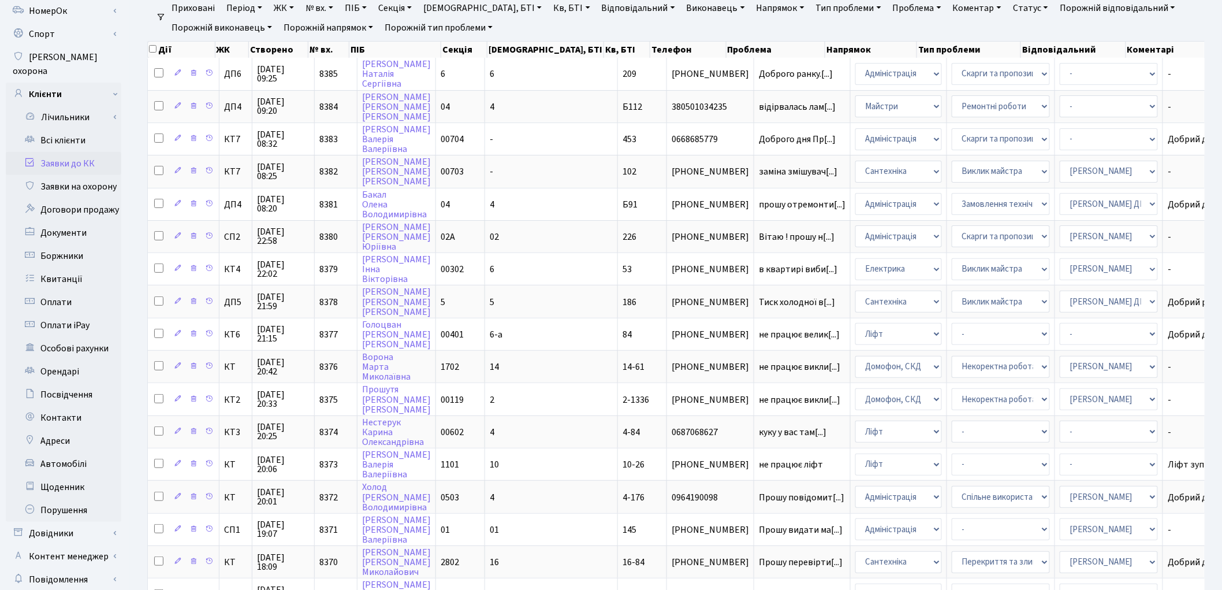
scroll to position [0, 0]
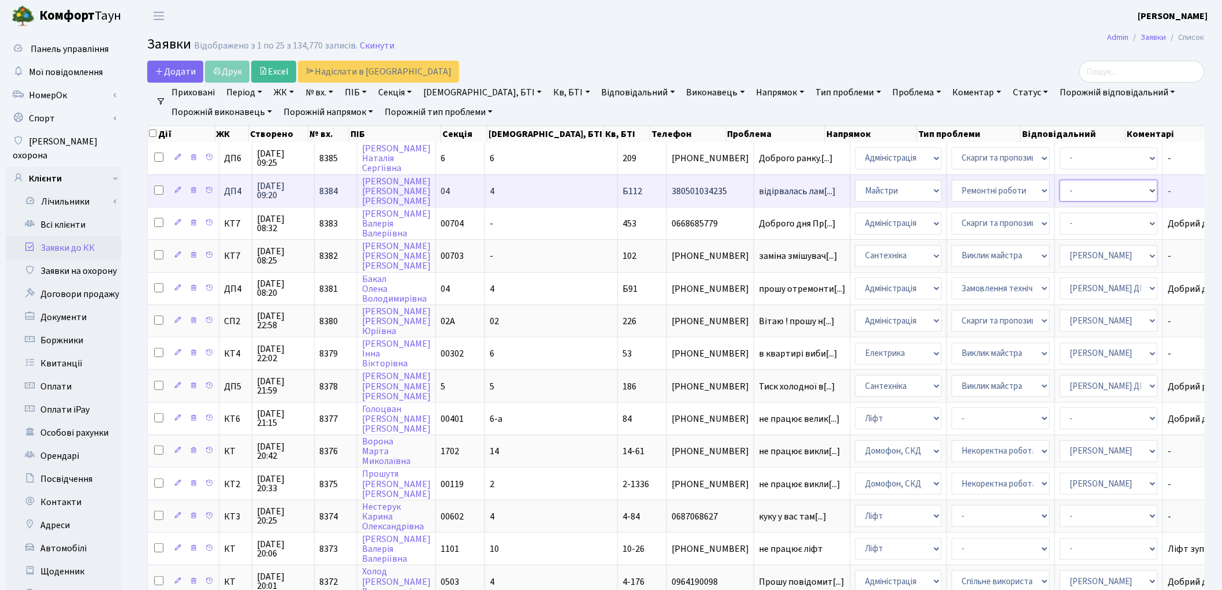
click at [1060, 194] on select "- Адміністратор ЖК ДП Адміністратор ЖК КТ Адміністратор ЖК СП [PERSON_NAME] [PE…" at bounding box center [1109, 191] width 98 height 22
select select "94"
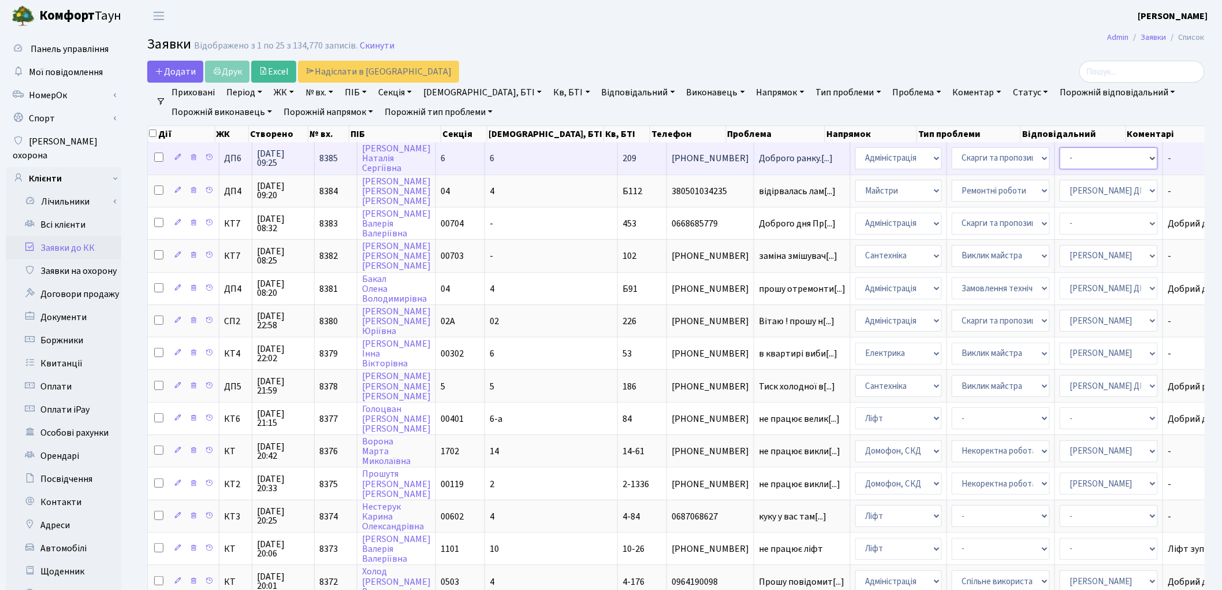
click at [1060, 162] on select "- Адміністратор ЖК ДП Адміністратор ЖК КТ Адміністратор ЖК СП [PERSON_NAME] [PE…" at bounding box center [1109, 158] width 98 height 22
select select "94"
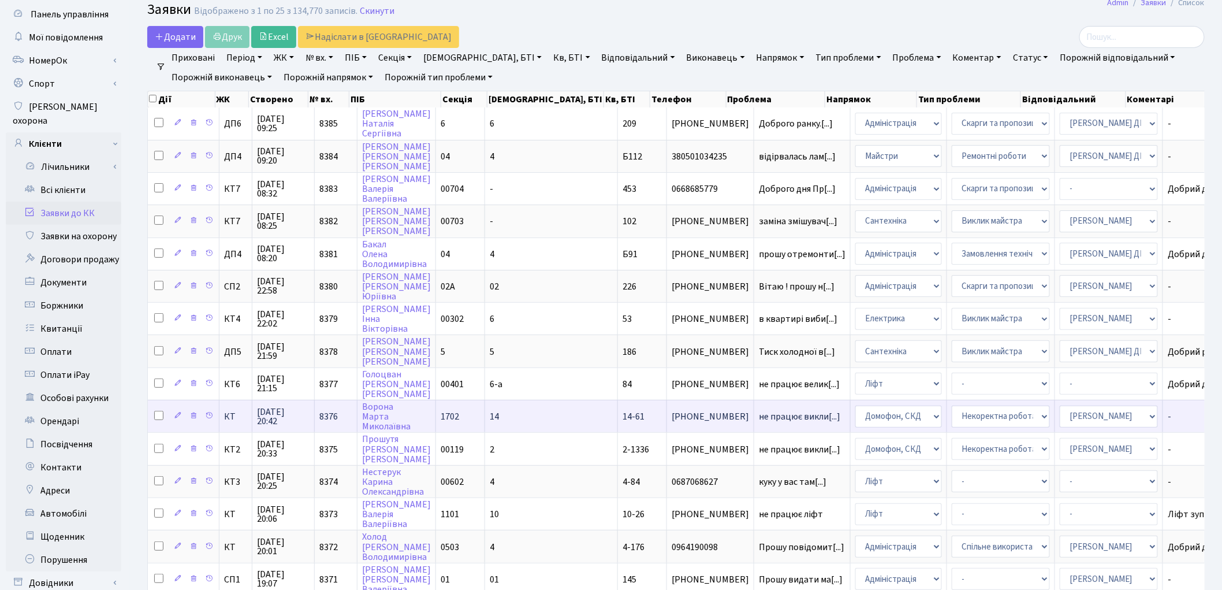
scroll to position [64, 0]
